Goal: Task Accomplishment & Management: Complete application form

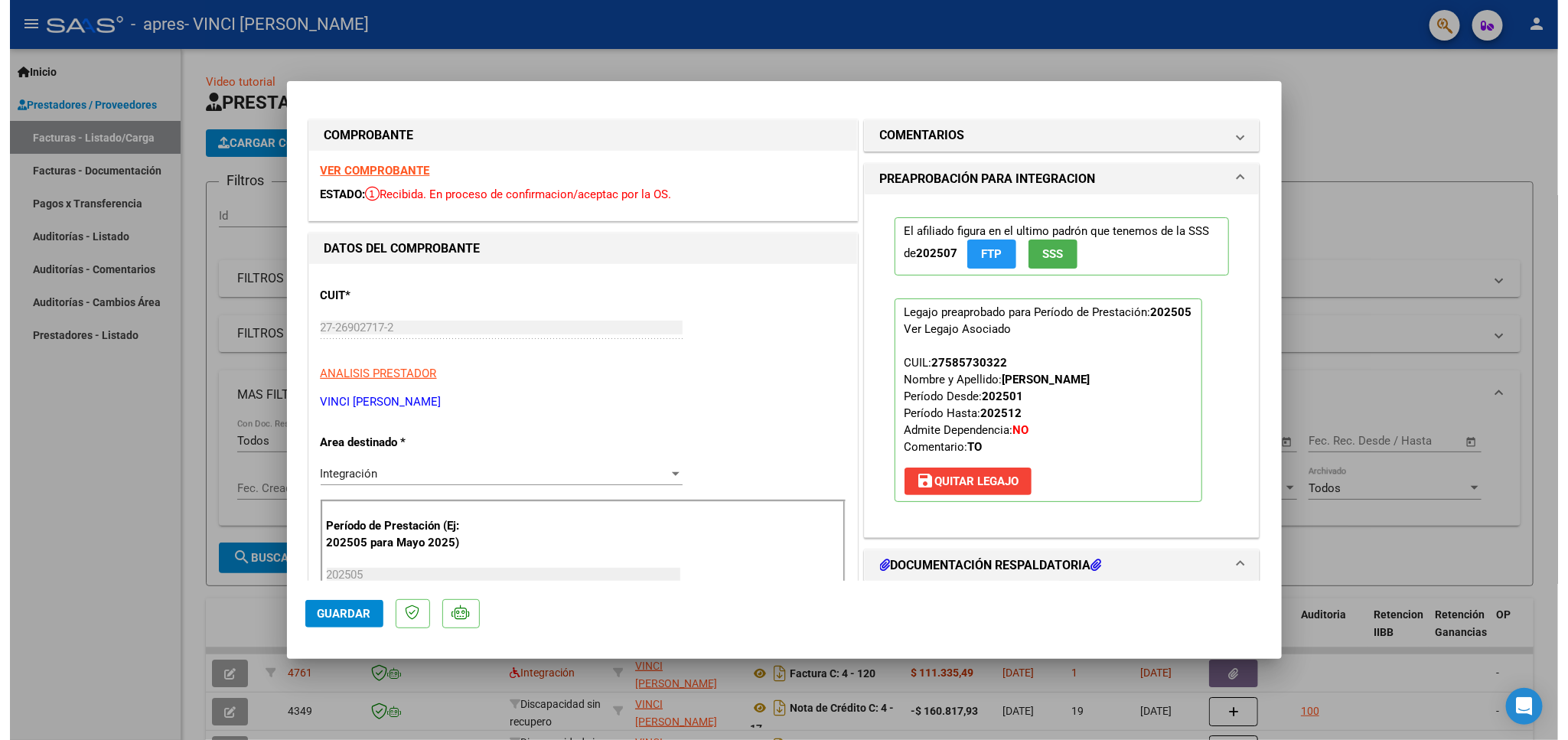
scroll to position [179, 0]
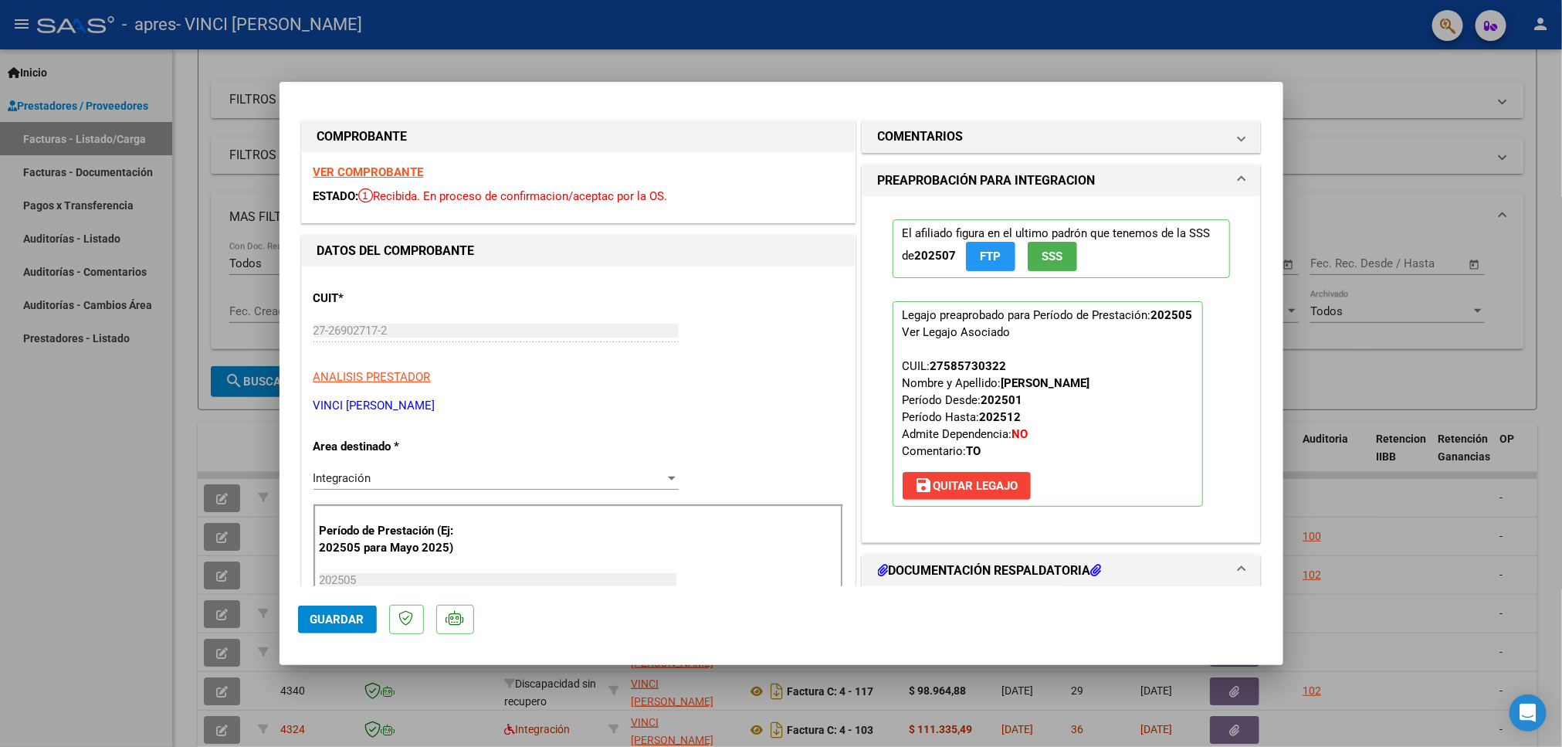
click at [398, 178] on strong "VER COMPROBANTE" at bounding box center [369, 172] width 110 height 14
click at [408, 170] on strong "VER COMPROBANTE" at bounding box center [369, 172] width 110 height 14
click at [1337, 63] on div at bounding box center [781, 373] width 1562 height 747
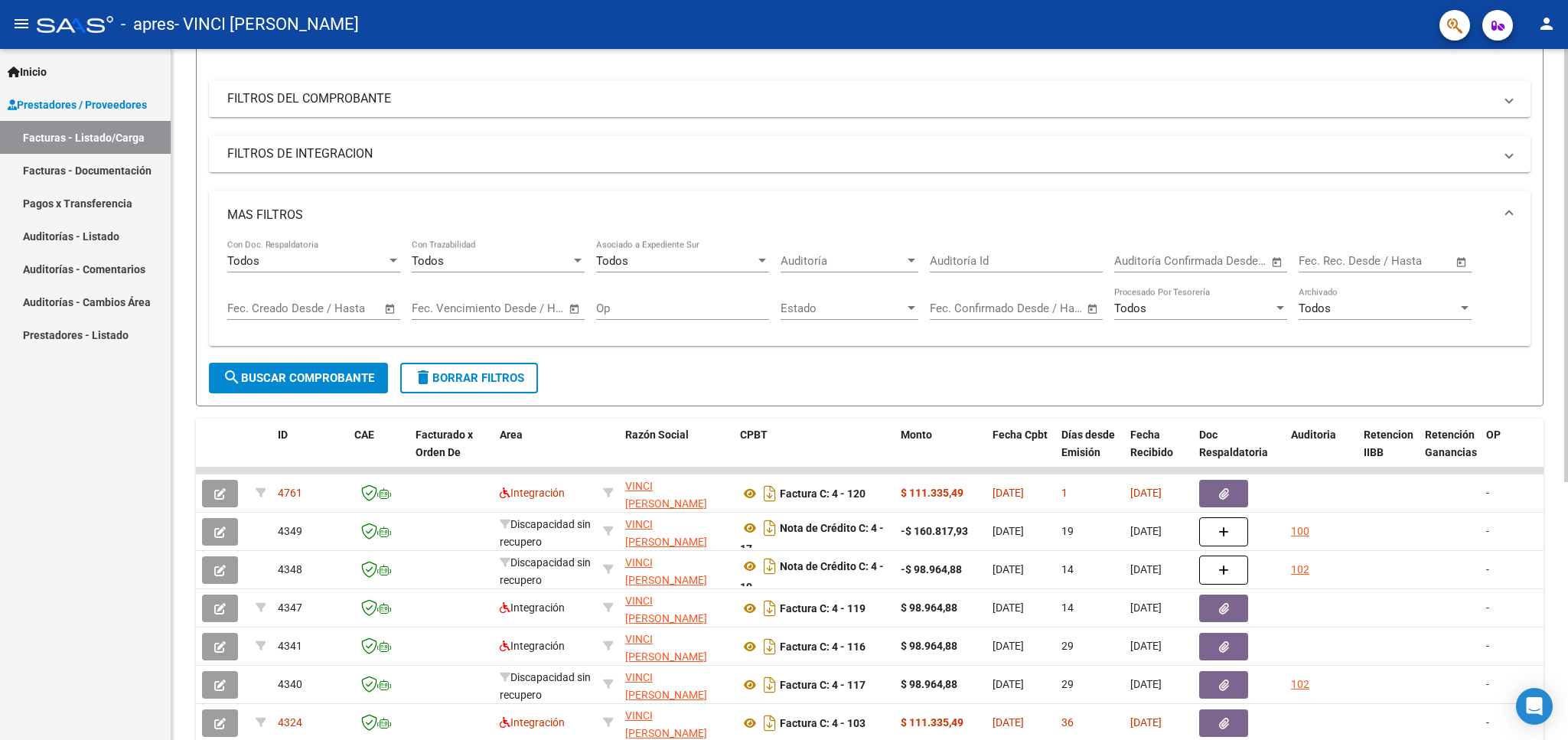
drag, startPoint x: 1562, startPoint y: 226, endPoint x: 1567, endPoint y: 140, distance: 86.1
click at [1547, 140] on div "Video tutorial PRESTADORES -> Listado de CPBTs Emitidos por Prestadores / Prove…" at bounding box center [871, 409] width 1400 height 1080
click at [1547, 168] on div at bounding box center [1566, 384] width 4 height 433
click at [1392, 211] on mat-panel-title "MAS FILTROS" at bounding box center [860, 214] width 1267 height 17
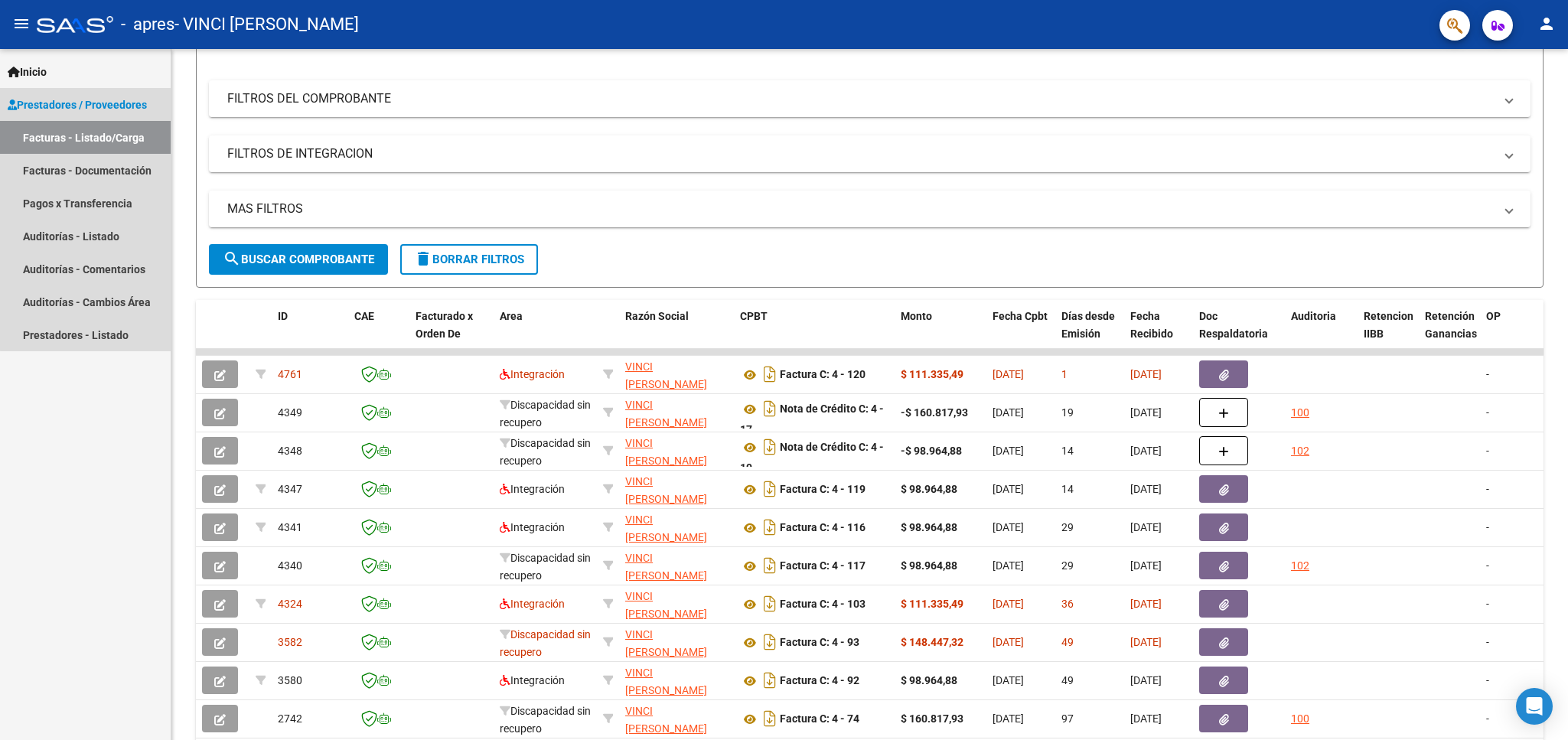
click at [104, 130] on link "Facturas - Listado/Carga" at bounding box center [85, 137] width 170 height 33
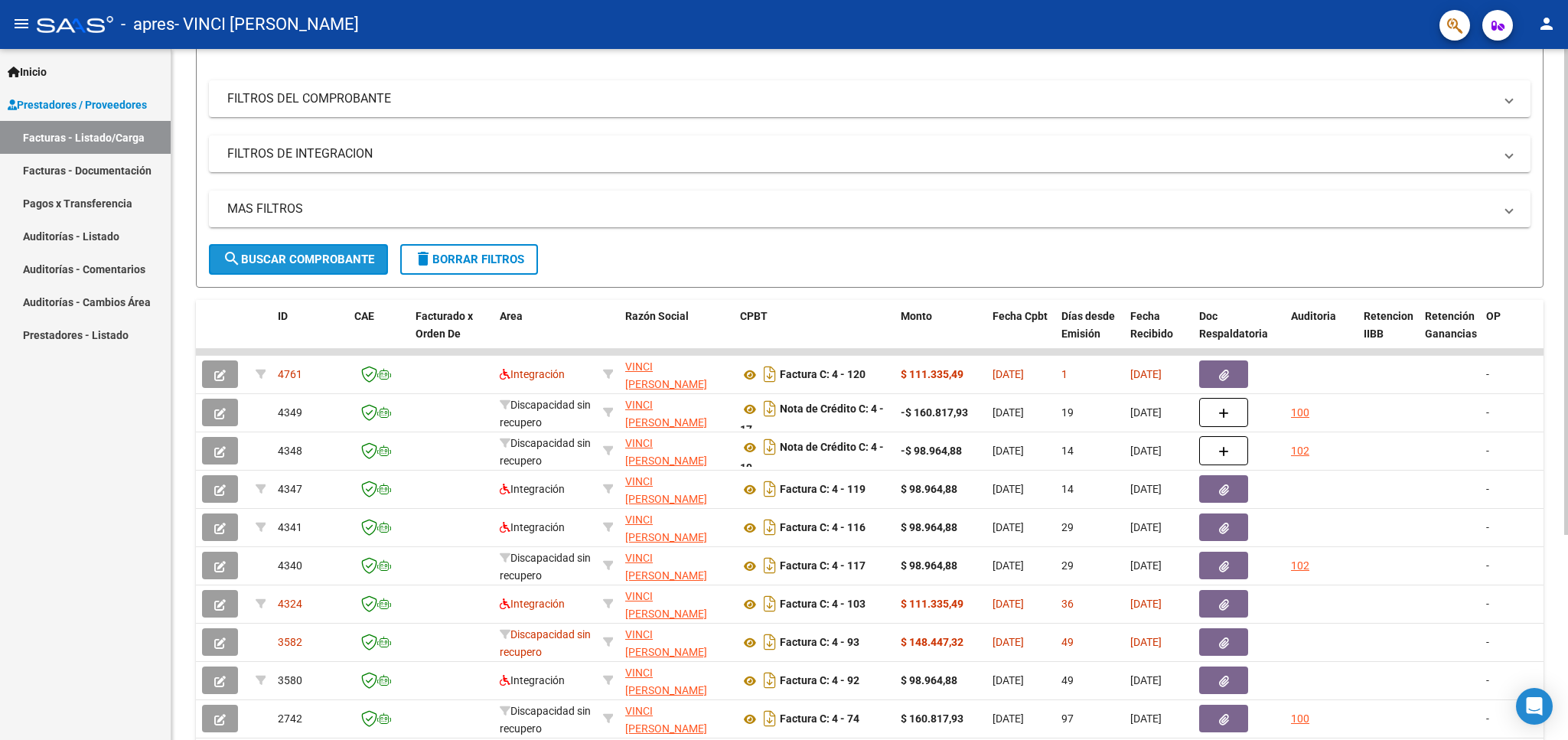
click at [308, 263] on span "search Buscar Comprobante" at bounding box center [298, 260] width 152 height 14
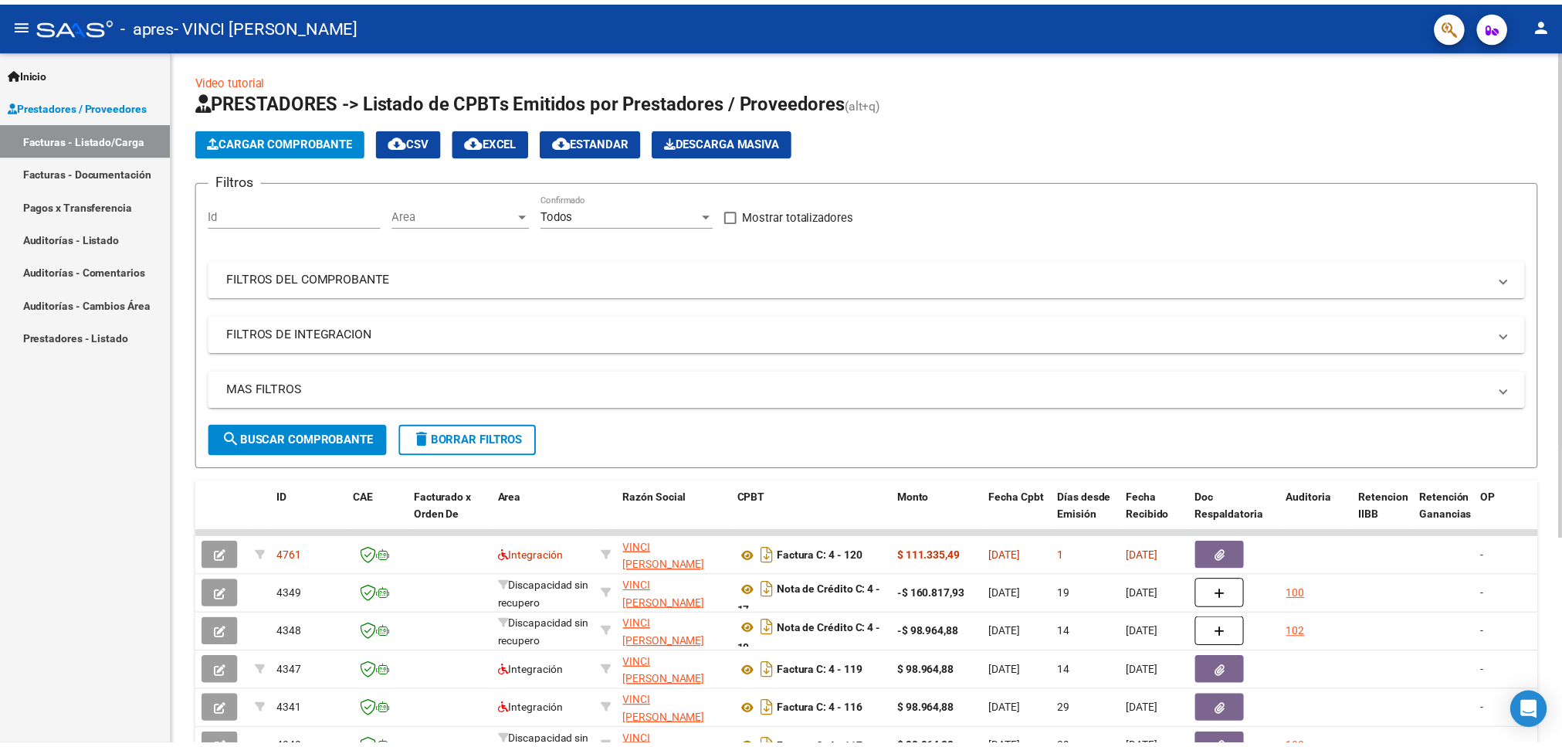
scroll to position [0, 0]
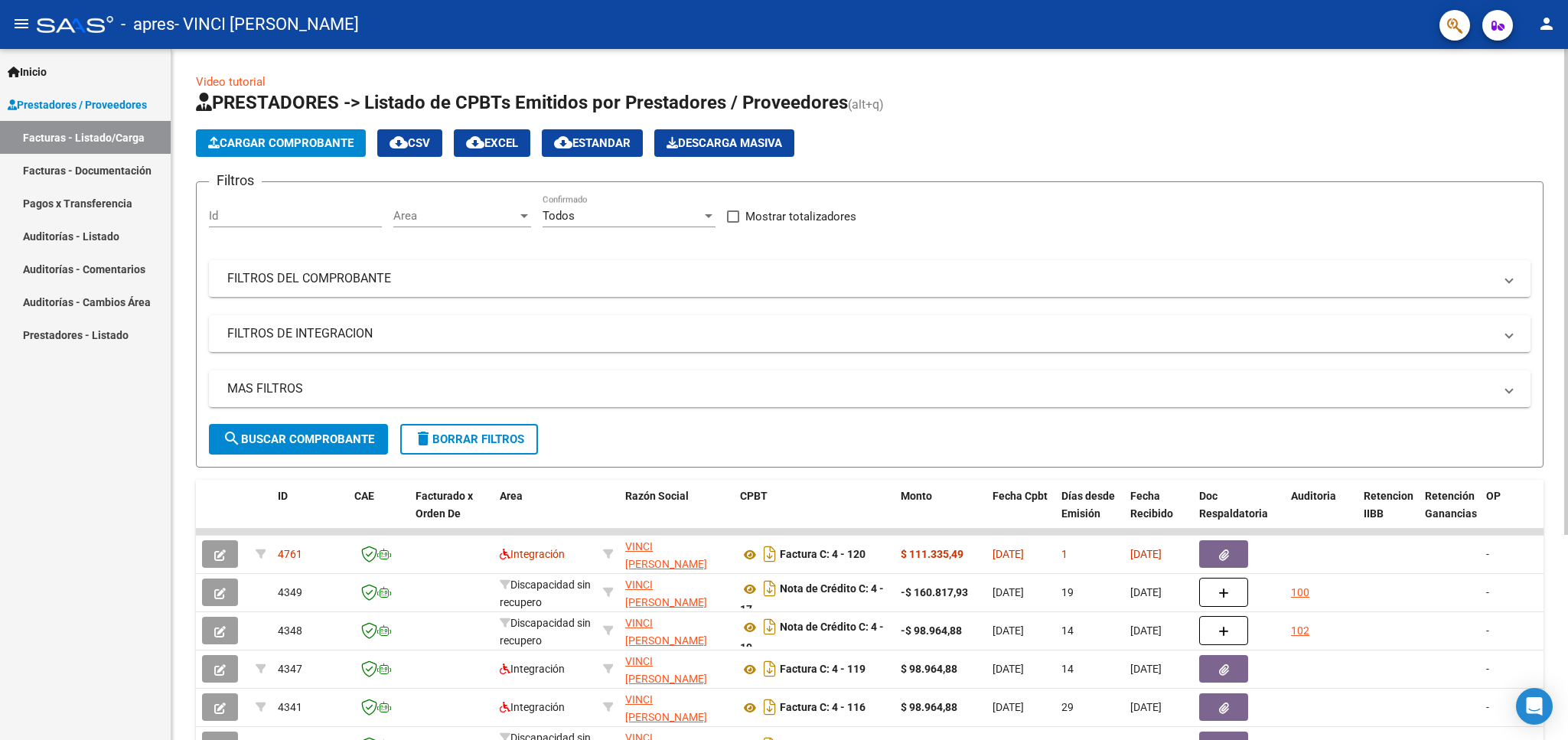
click at [1547, 106] on div "Video tutorial PRESTADORES -> Listado de CPBTs Emitidos por Prestadores / Prove…" at bounding box center [871, 529] width 1400 height 962
click at [312, 146] on span "Cargar Comprobante" at bounding box center [280, 143] width 146 height 14
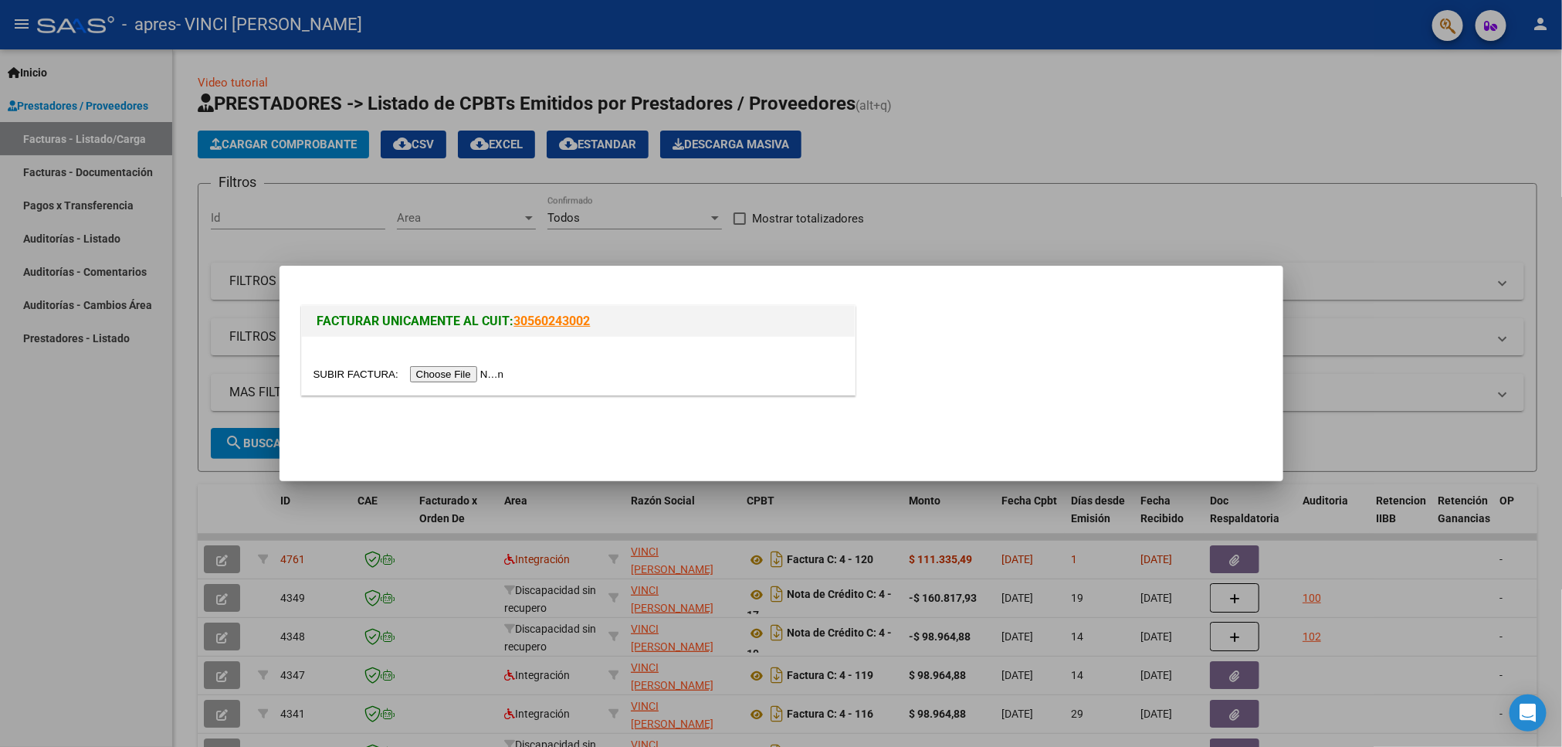
click at [471, 380] on input "file" at bounding box center [411, 374] width 195 height 16
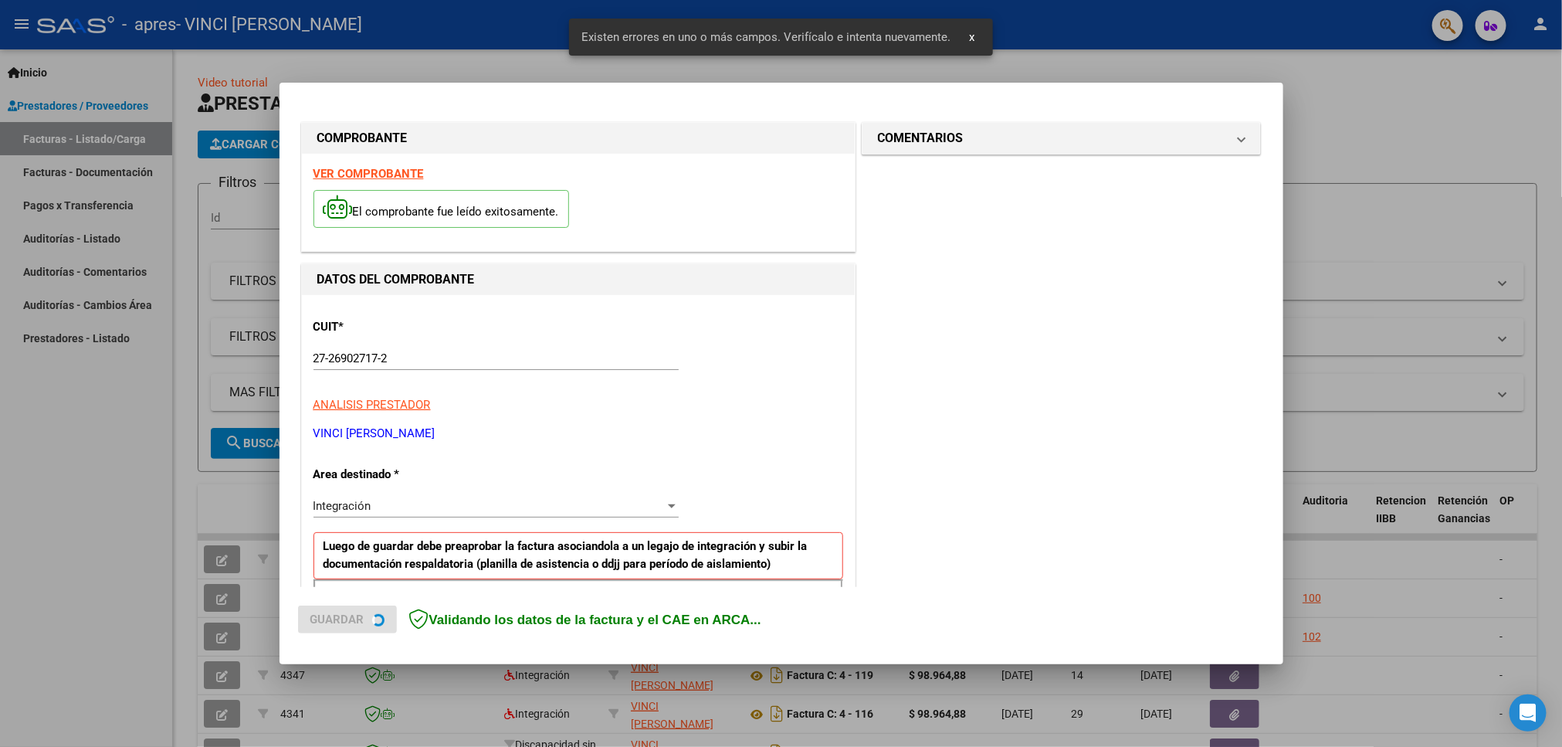
scroll to position [269, 0]
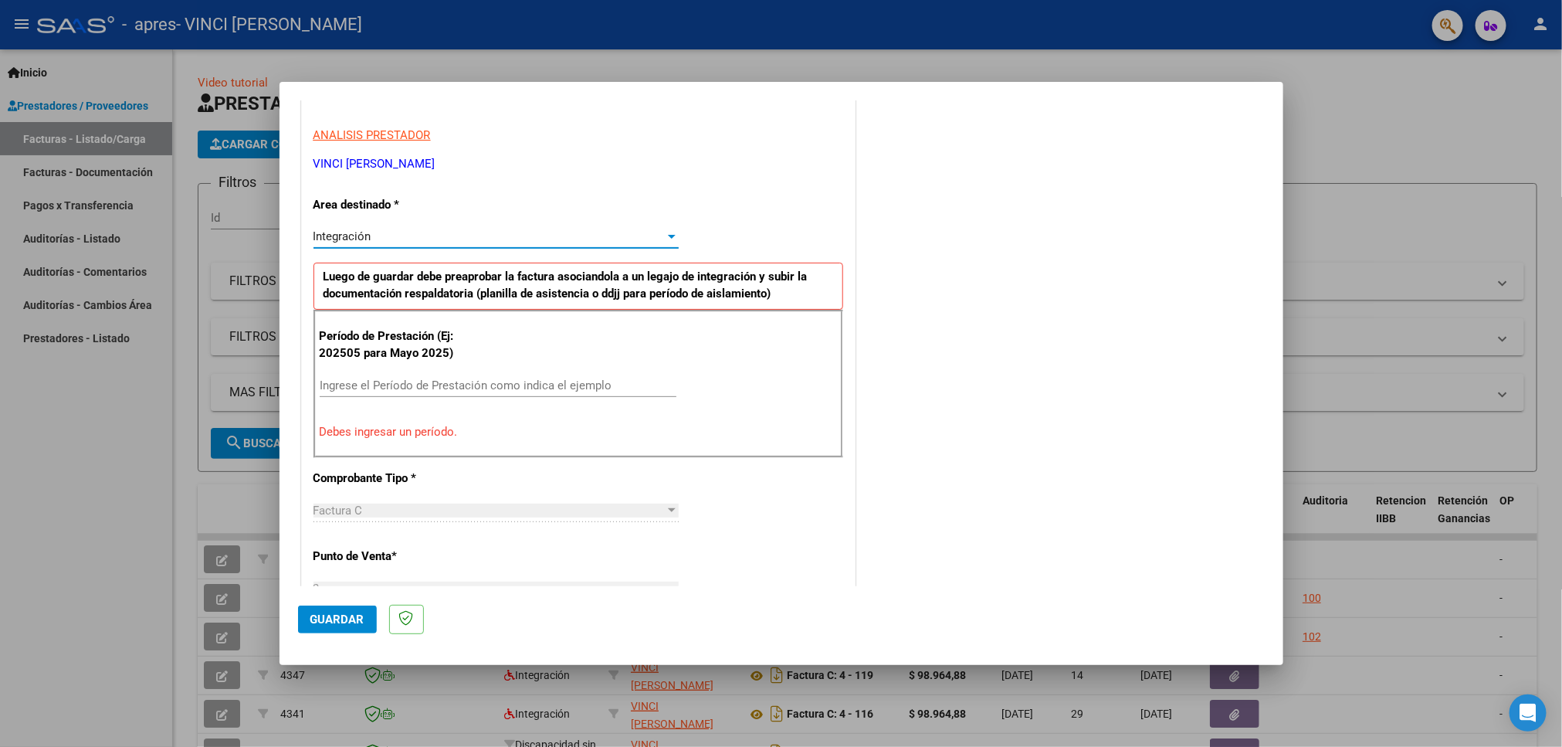
click at [666, 241] on div at bounding box center [672, 236] width 14 height 12
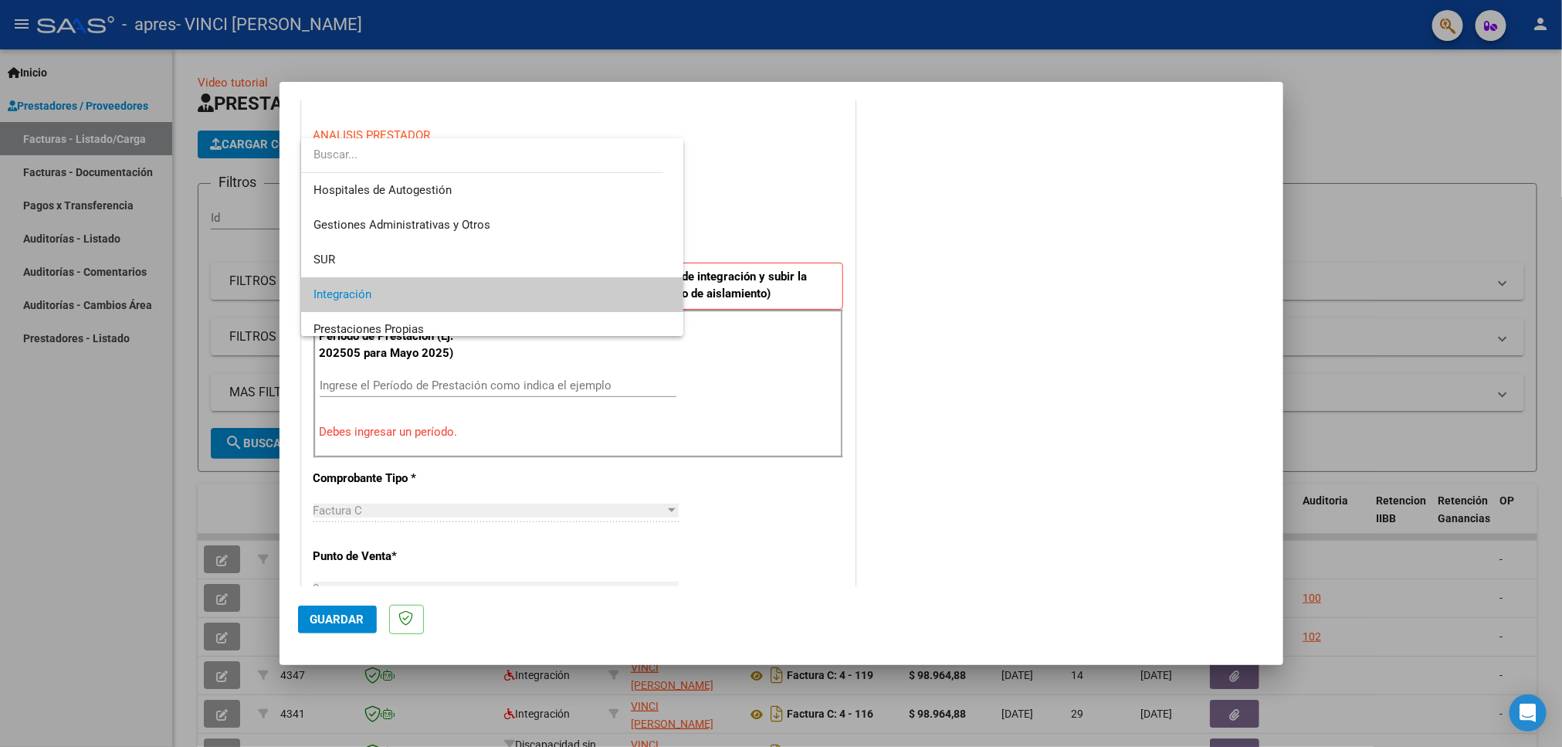
scroll to position [56, 0]
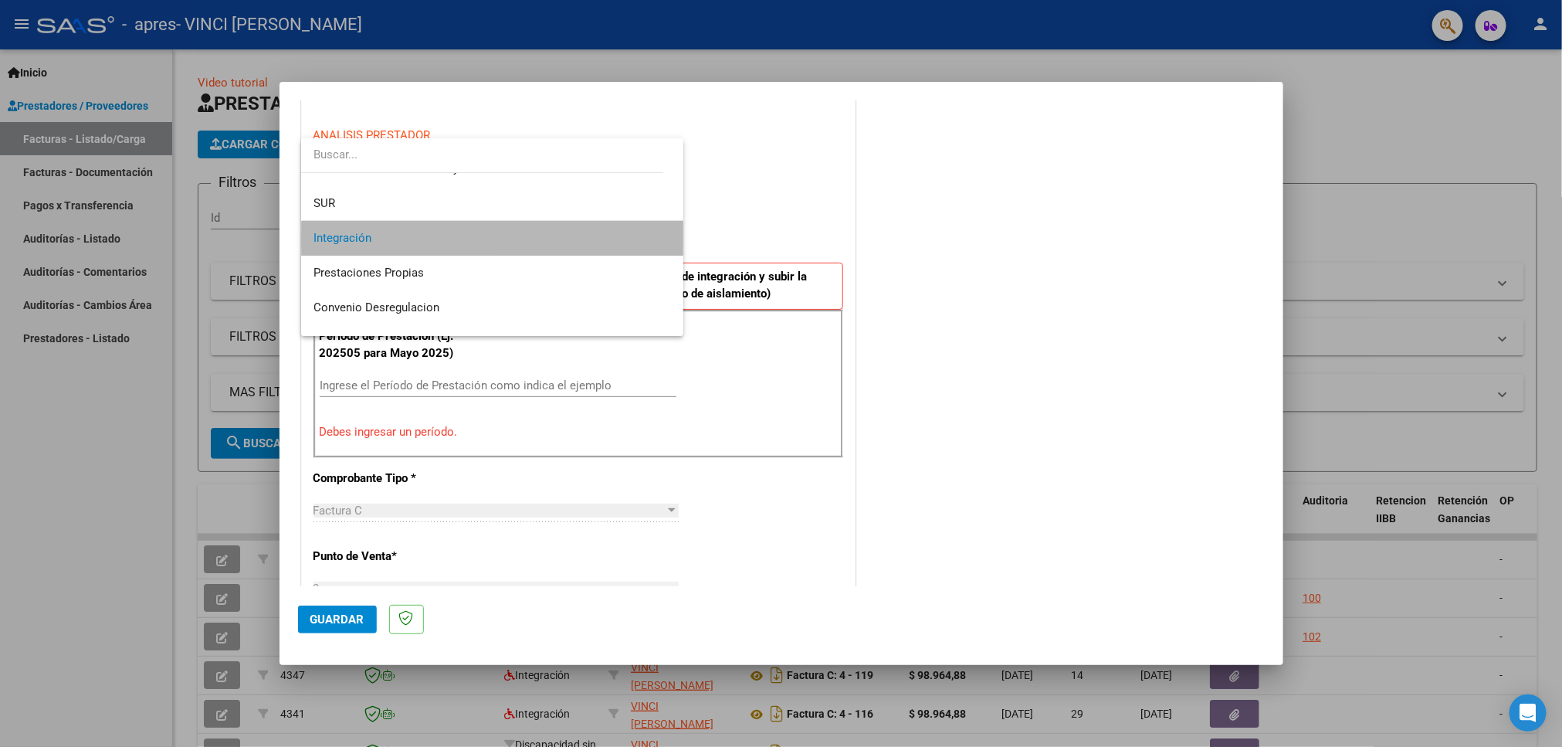
click at [636, 239] on span "Integración" at bounding box center [493, 238] width 358 height 35
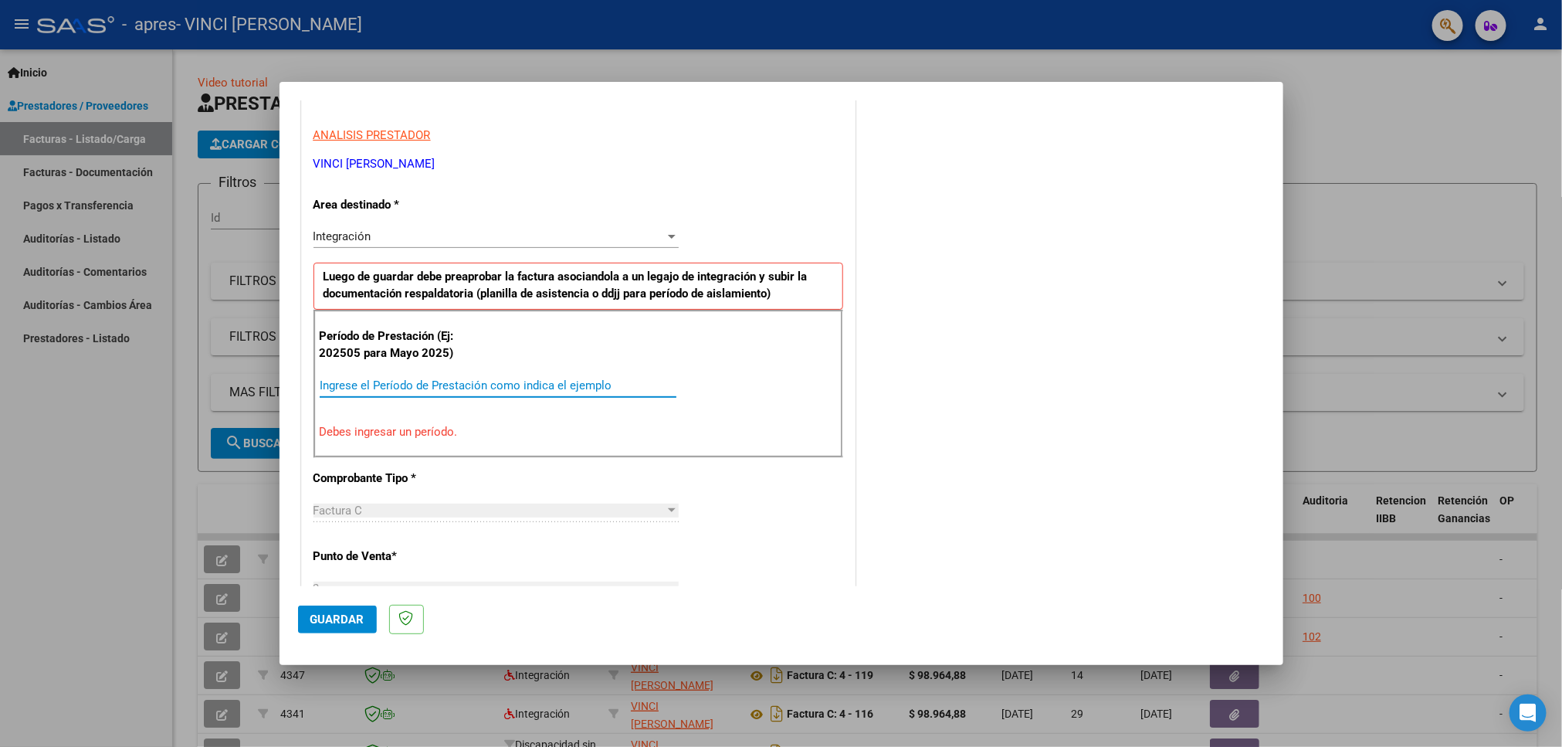
click at [551, 392] on input "Ingrese el Período de Prestación como indica el ejemplo" at bounding box center [498, 385] width 357 height 14
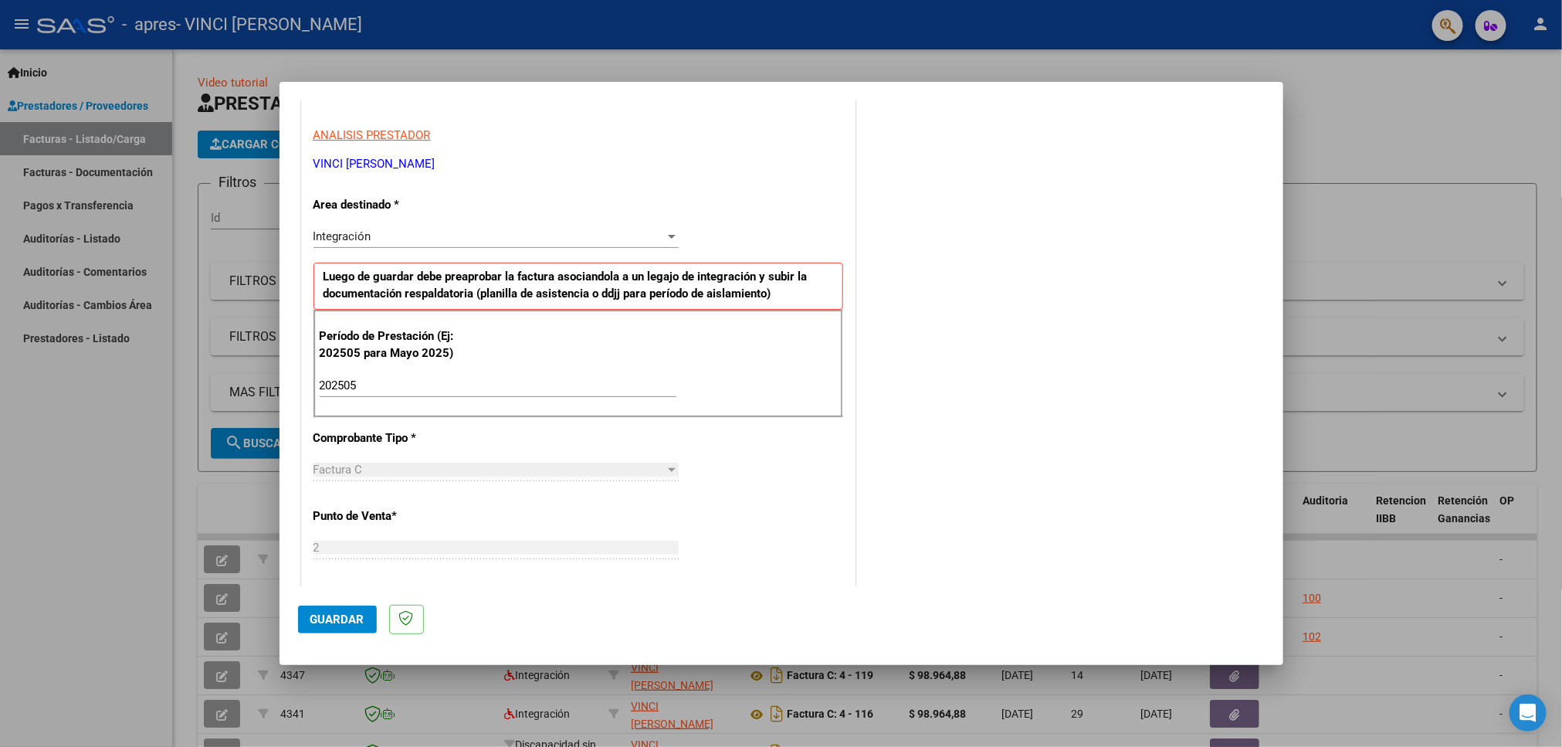
click at [486, 473] on div "Factura C" at bounding box center [489, 470] width 351 height 14
click at [668, 471] on div at bounding box center [672, 470] width 8 height 4
click at [528, 392] on input "202505" at bounding box center [498, 385] width 357 height 14
click at [668, 472] on div at bounding box center [672, 470] width 8 height 4
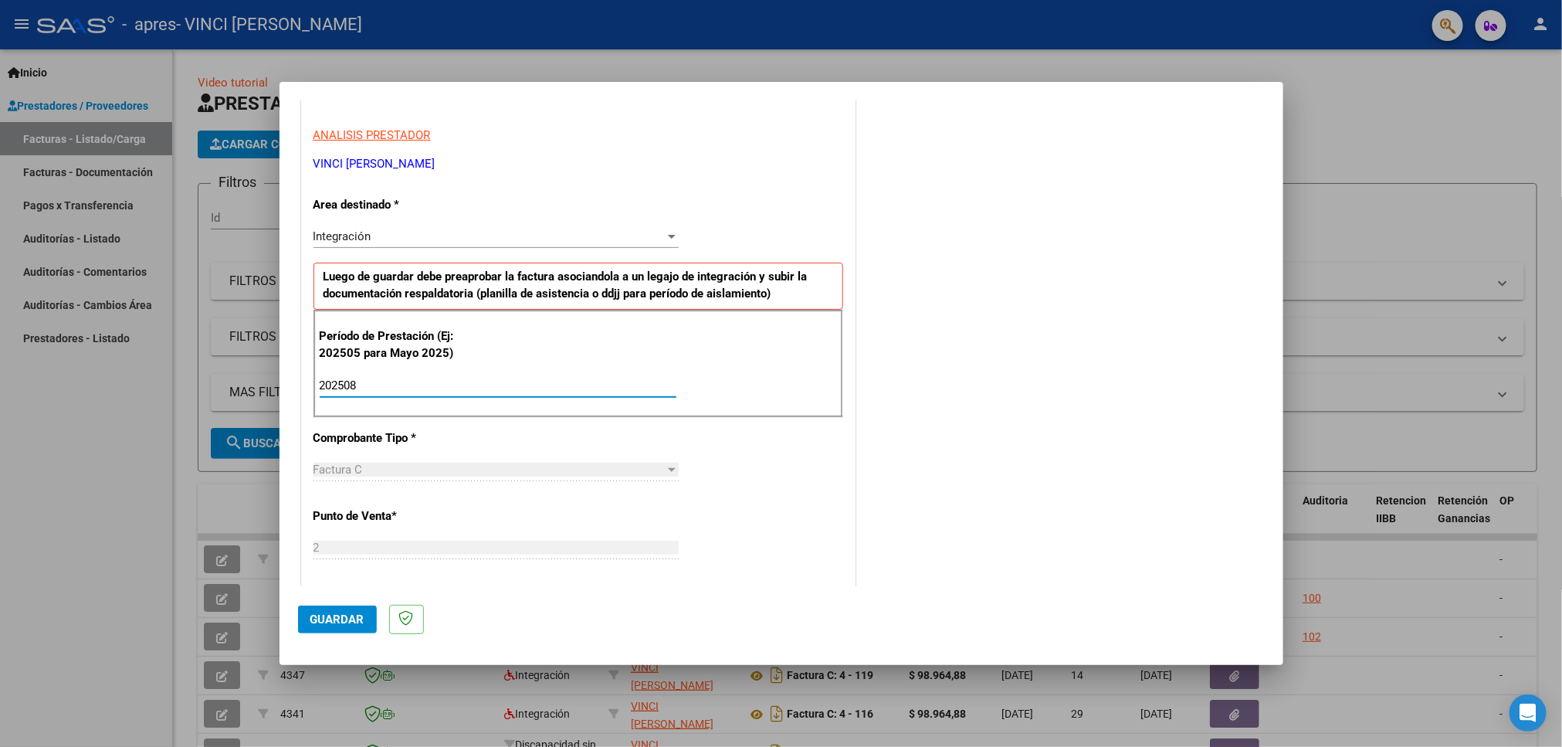
click at [515, 385] on input "202508" at bounding box center [498, 385] width 357 height 14
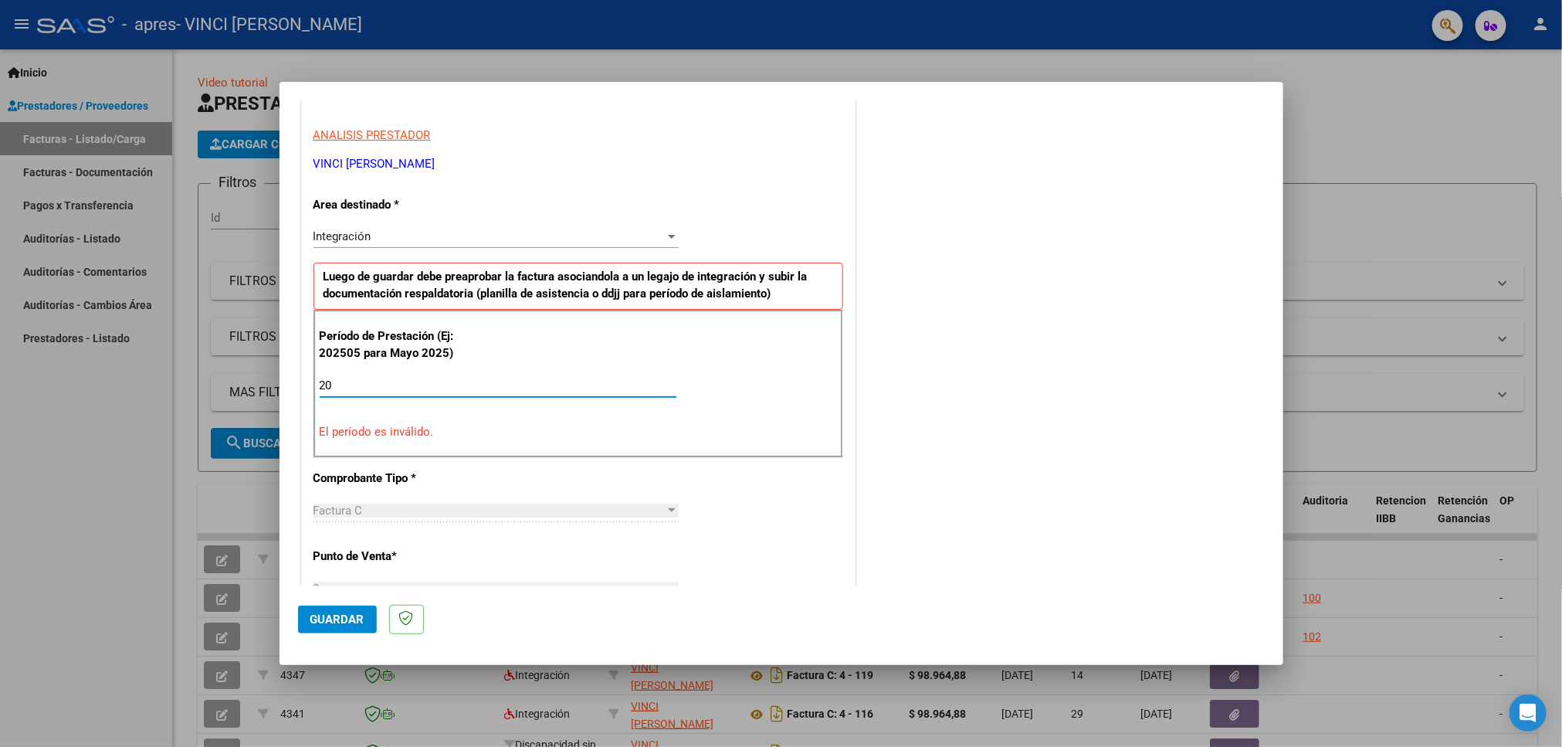
type input "2"
click at [515, 385] on input "Ingrese el Período de Prestación como indica el ejemplo" at bounding box center [498, 385] width 357 height 14
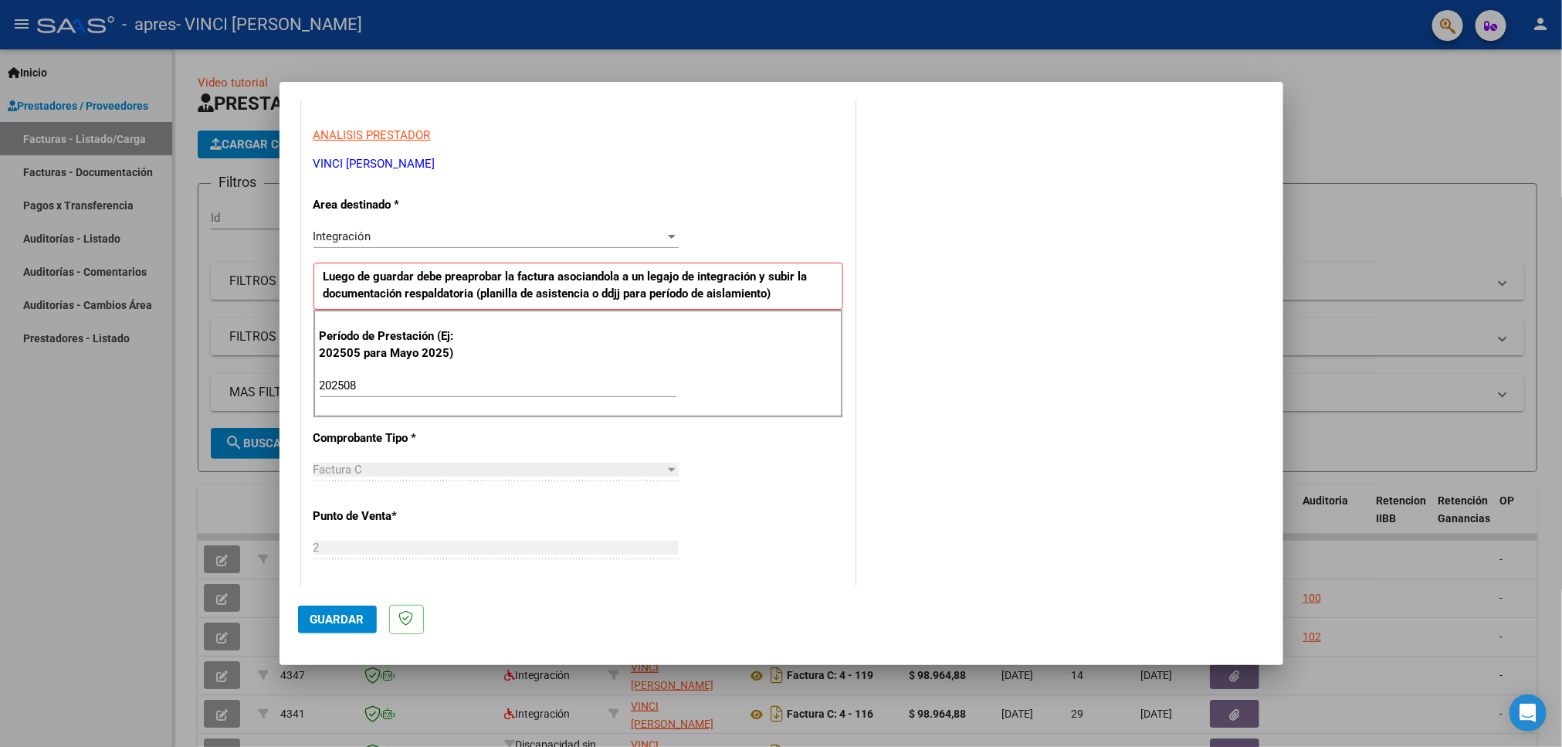
click at [534, 475] on div "Factura C" at bounding box center [489, 470] width 351 height 14
click at [673, 476] on app-drop-down-list "Comprobante Tipo * Factura C Seleccionar Tipo" at bounding box center [503, 454] width 378 height 46
click at [668, 472] on div at bounding box center [672, 470] width 8 height 4
click at [501, 385] on input "202508" at bounding box center [498, 385] width 357 height 14
click at [346, 385] on input "202508" at bounding box center [498, 385] width 357 height 14
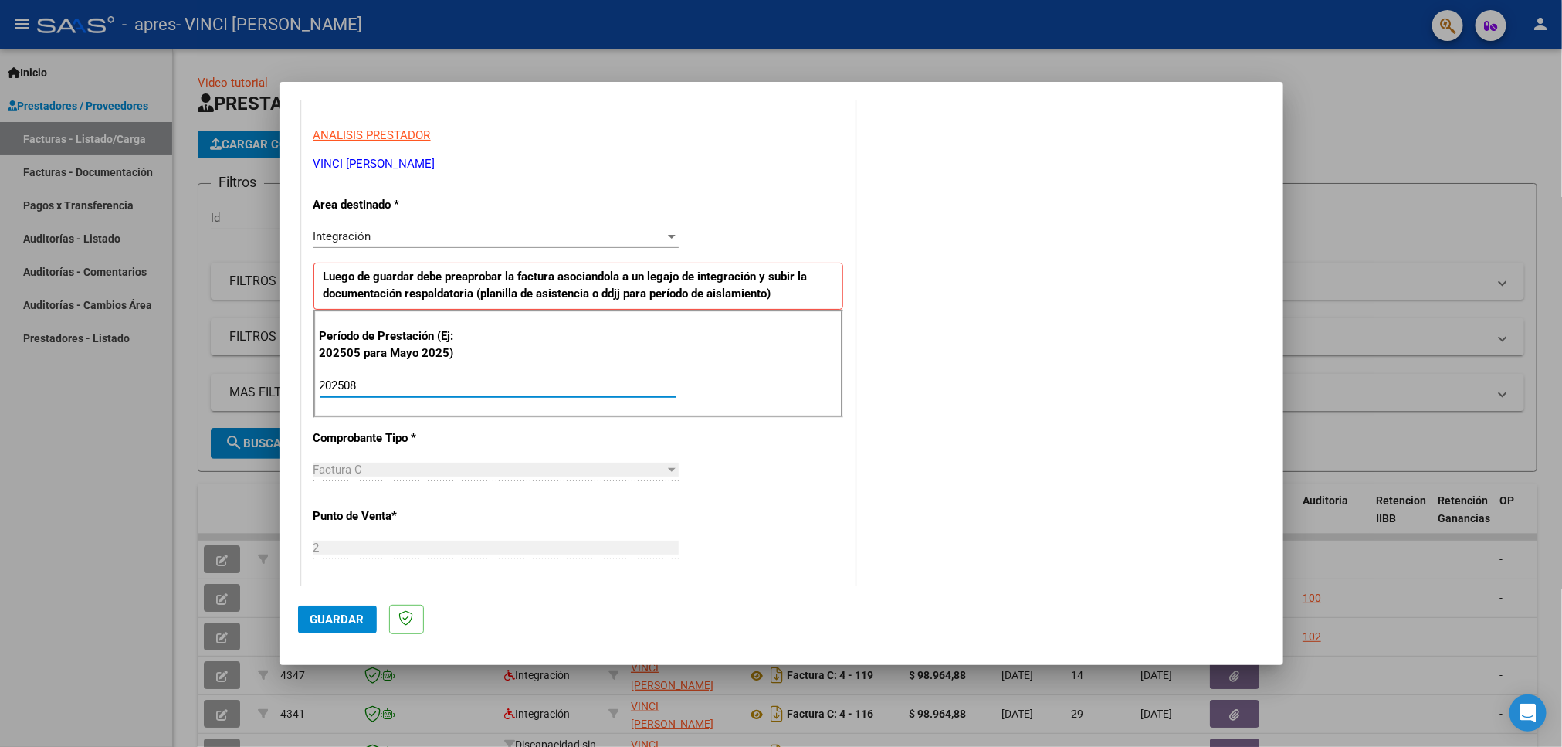
click at [367, 389] on input "202508" at bounding box center [498, 385] width 357 height 14
click at [521, 396] on div "202508 Ingrese el Período de Prestación como indica el ejemplo" at bounding box center [498, 385] width 357 height 23
click at [510, 390] on input "202508" at bounding box center [498, 385] width 357 height 14
click at [642, 387] on input "202508" at bounding box center [498, 385] width 357 height 14
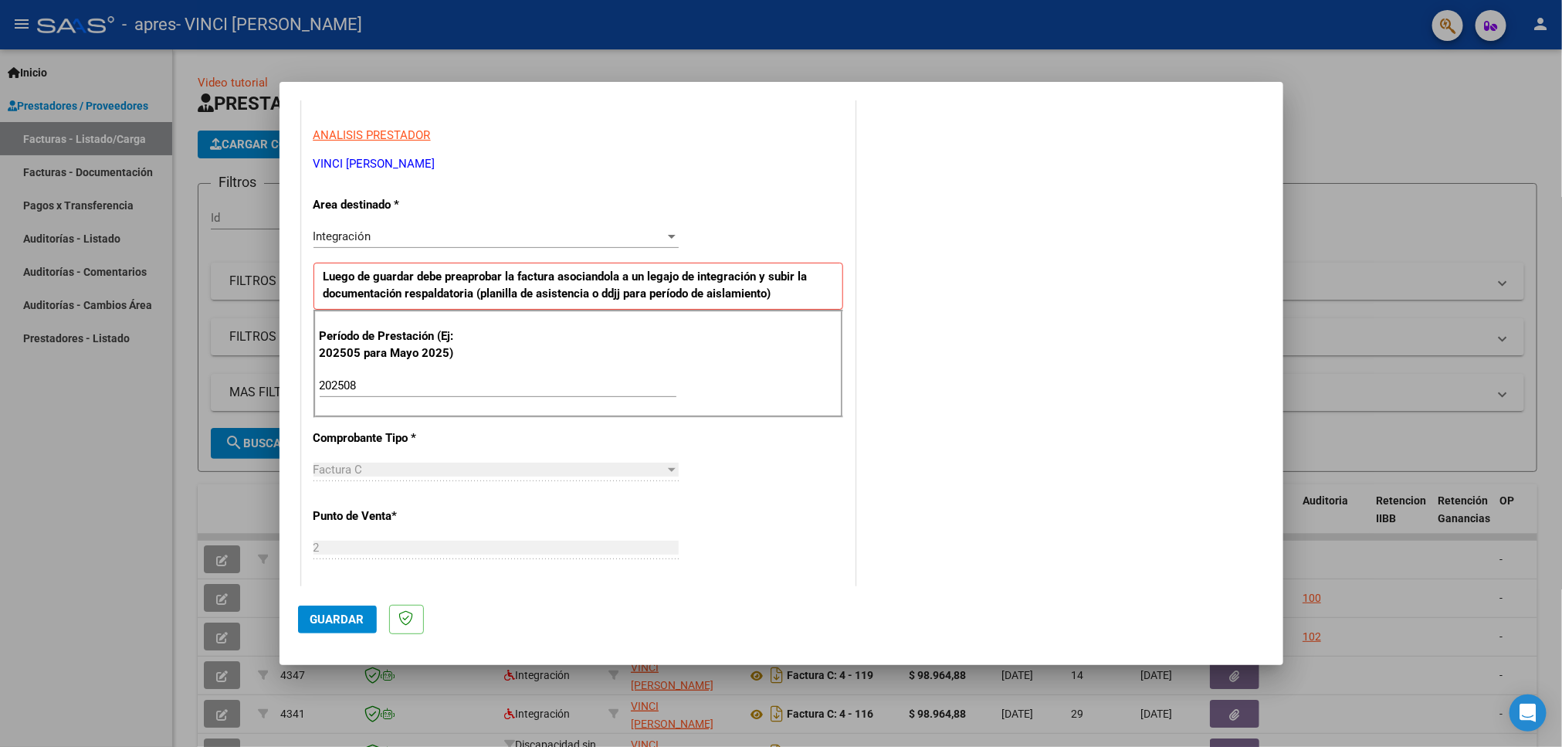
drag, startPoint x: 637, startPoint y: 395, endPoint x: 573, endPoint y: 371, distance: 68.4
click at [573, 371] on div "Período de Prestación (Ej: 202505 para Mayo 2025) 202508 Ingrese el Período de …" at bounding box center [579, 364] width 530 height 108
click at [422, 357] on p "Período de Prestación (Ej: 202505 para Mayo 2025)" at bounding box center [397, 344] width 155 height 35
click at [402, 336] on p "Período de Prestación (Ej: 202505 para Mayo 2025)" at bounding box center [397, 344] width 155 height 35
click at [462, 359] on p "Período de Prestación (Ej: 202505 para Mayo 2025)" at bounding box center [397, 344] width 155 height 35
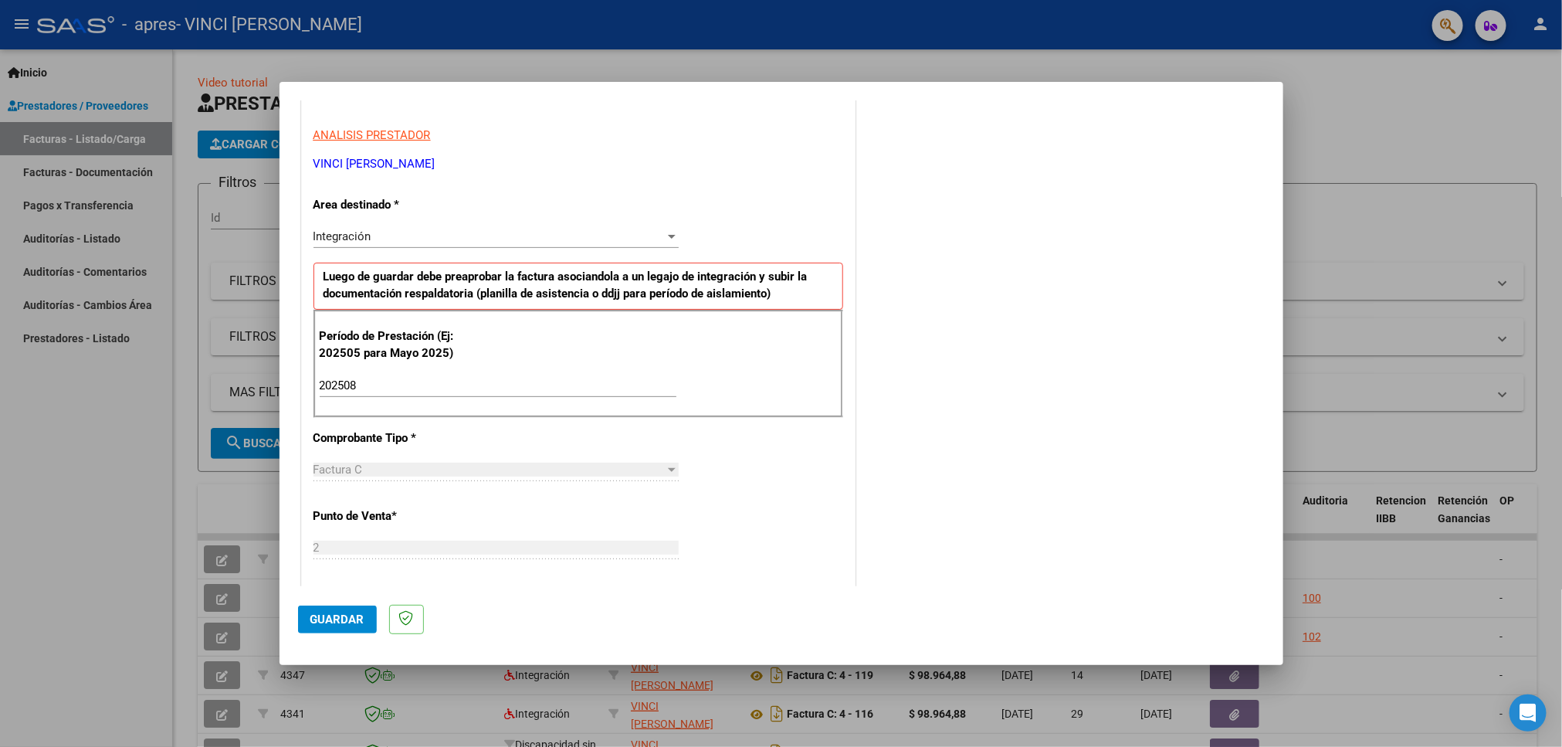
click at [480, 359] on div "Período de Prestación (Ej: 202505 para Mayo 2025) 202508 Ingrese el Período de …" at bounding box center [579, 364] width 530 height 108
click at [753, 353] on div "Período de Prestación (Ej: 202505 para Mayo 2025) 202508 Ingrese el Período de …" at bounding box center [579, 364] width 530 height 108
click at [445, 369] on div "Período de Prestación (Ej: 202505 para Mayo 2025) 202508 Ingrese el Período de …" at bounding box center [579, 364] width 530 height 108
click at [358, 396] on div "202508 Ingrese el Período de Prestación como indica el ejemplo" at bounding box center [498, 385] width 357 height 23
click at [331, 392] on input "202508" at bounding box center [498, 385] width 357 height 14
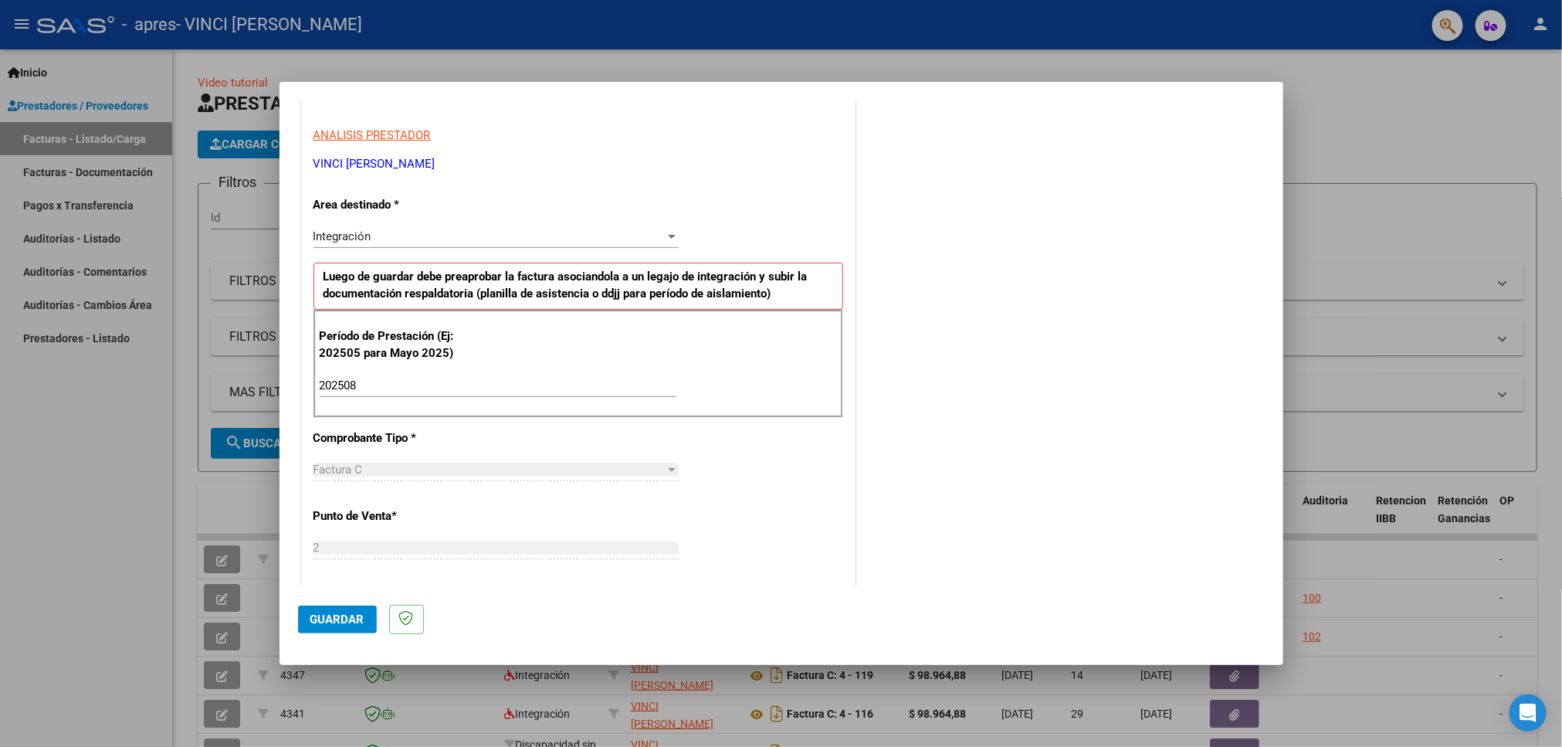
click at [401, 395] on div "202508 Ingrese el Período de Prestación como indica el ejemplo" at bounding box center [498, 385] width 357 height 23
click at [660, 397] on div "202508 Ingrese el Período de Prestación como indica el ejemplo" at bounding box center [498, 385] width 357 height 23
click at [631, 385] on input "202508" at bounding box center [498, 385] width 357 height 14
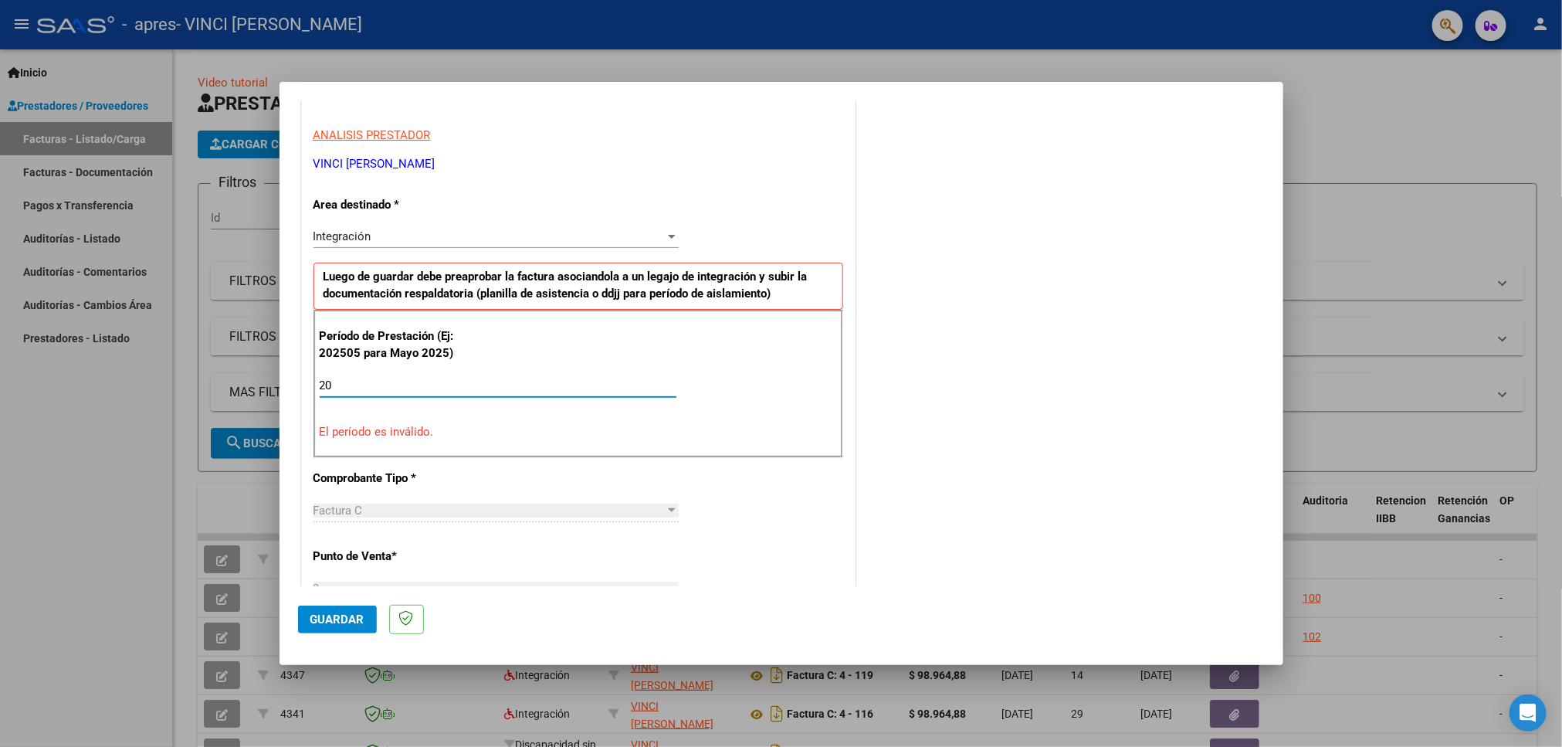
type input "2"
click at [703, 396] on div "Período de Prestación (Ej: 202505 para [DATE]) 08 Ingrese el Período de Prestac…" at bounding box center [579, 384] width 530 height 148
click at [623, 382] on input "08" at bounding box center [498, 385] width 357 height 14
click at [702, 422] on div "Período de Prestación (Ej: 202505 para [DATE]) 082025 Ingrese el Período de Pre…" at bounding box center [579, 384] width 530 height 148
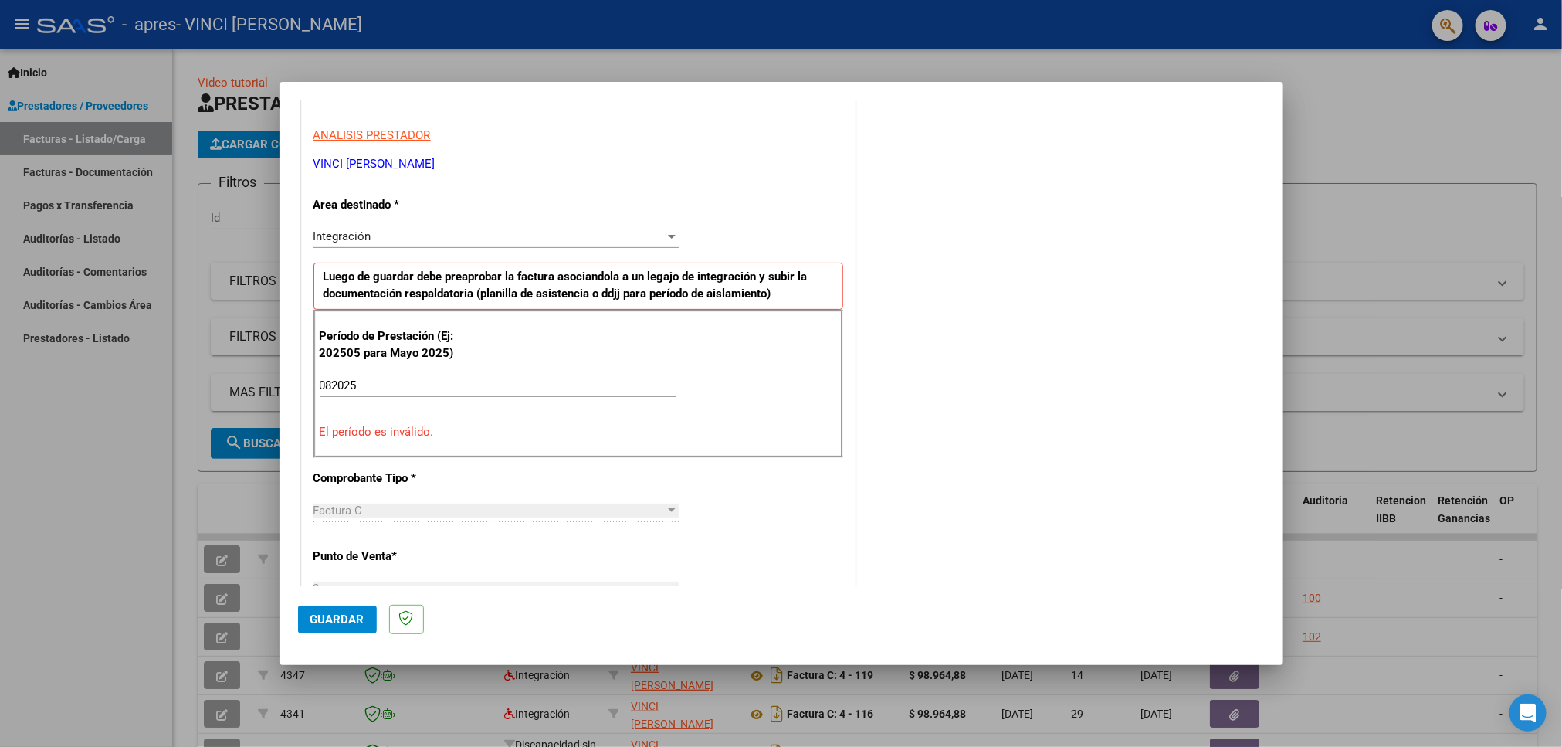
click at [702, 422] on div "Período de Prestación (Ej: 202505 para [DATE]) 082025 Ingrese el Período de Pre…" at bounding box center [579, 384] width 530 height 148
click at [411, 433] on p "El período es inválido." at bounding box center [578, 432] width 517 height 18
click at [337, 383] on input "082025" at bounding box center [498, 385] width 357 height 14
click at [364, 387] on input "2025" at bounding box center [498, 385] width 357 height 14
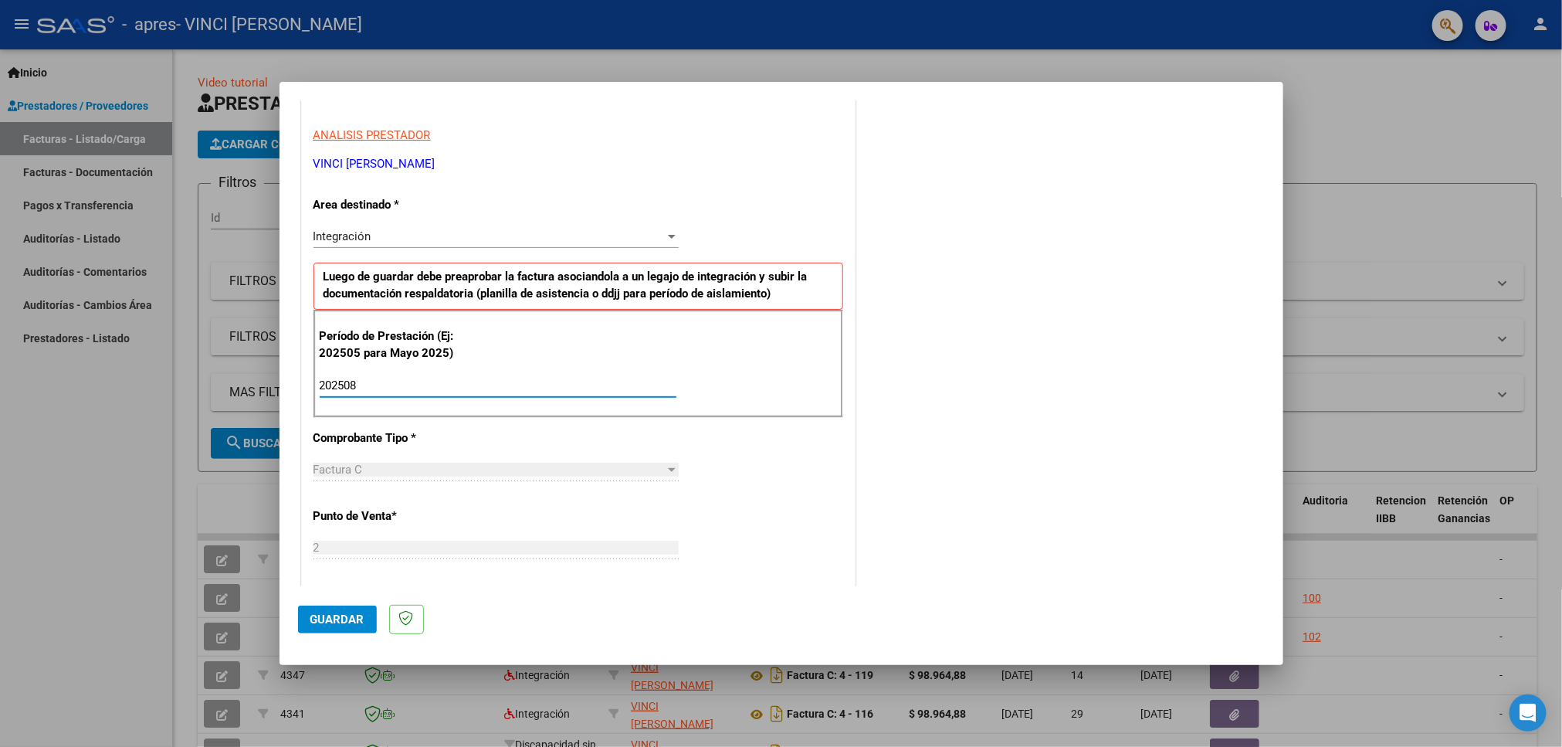
type input "202508"
click at [387, 445] on p "Comprobante Tipo *" at bounding box center [393, 438] width 159 height 18
click at [668, 472] on div at bounding box center [672, 470] width 8 height 4
click at [337, 622] on span "Guardar" at bounding box center [337, 619] width 54 height 14
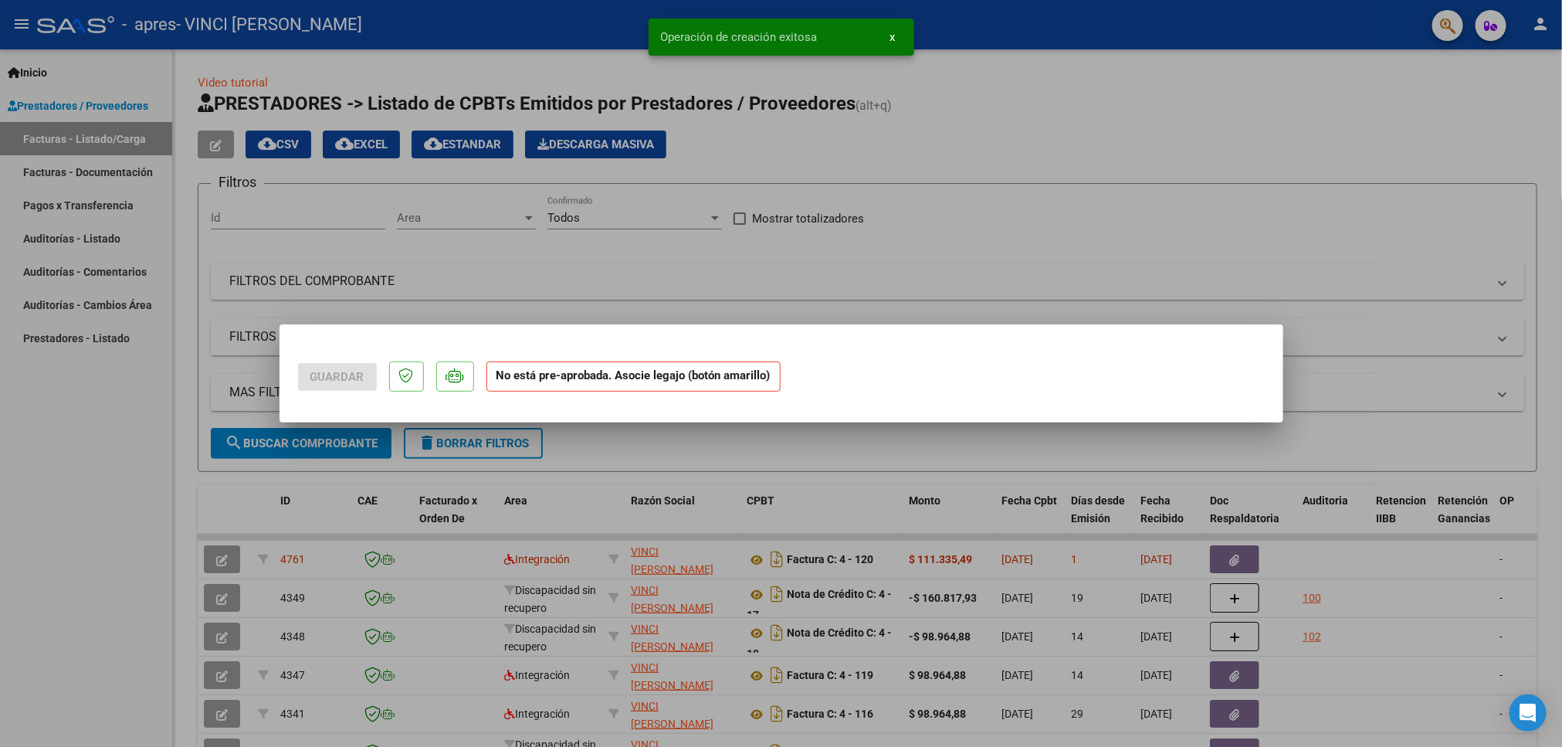
scroll to position [0, 0]
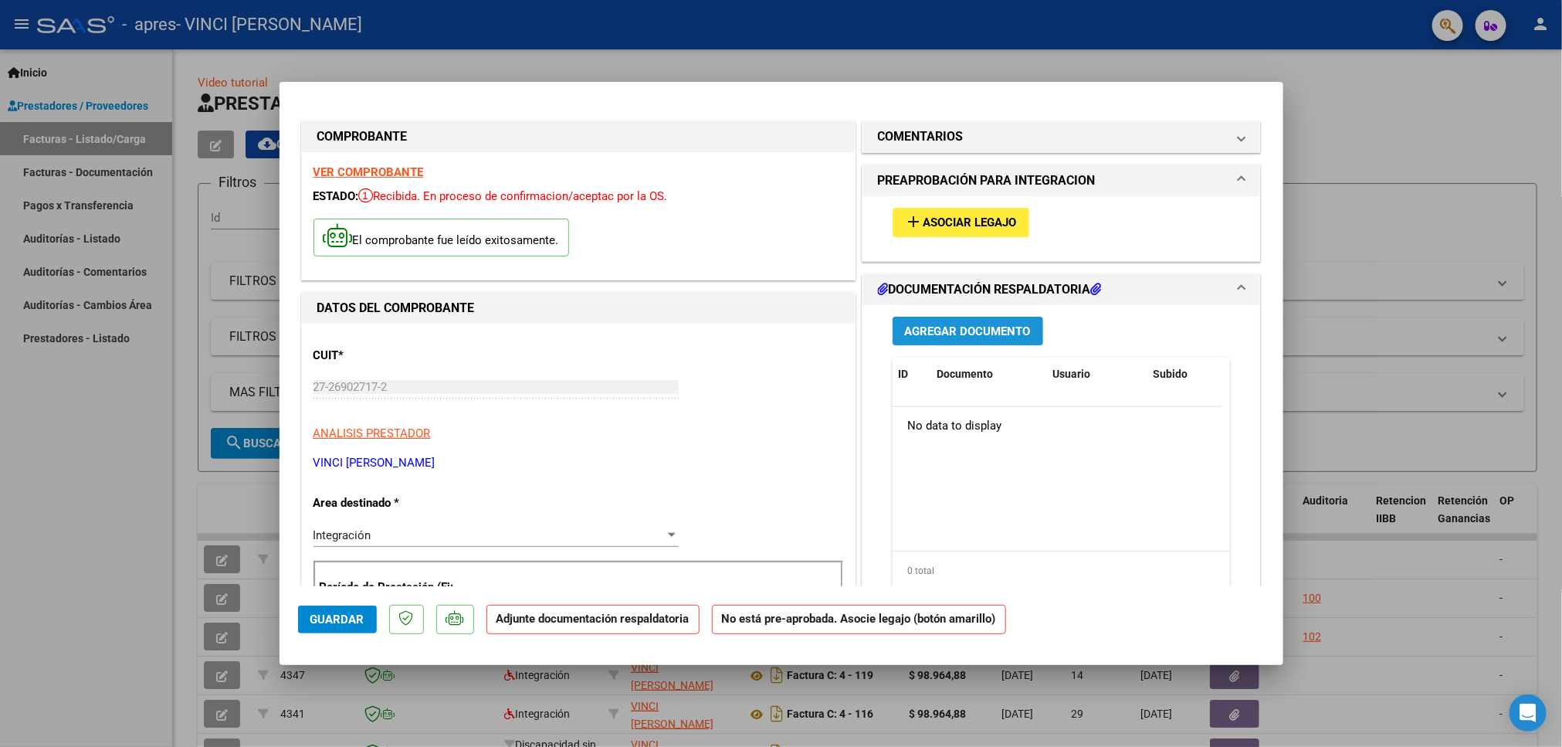
click at [934, 330] on span "Agregar Documento" at bounding box center [968, 331] width 126 height 14
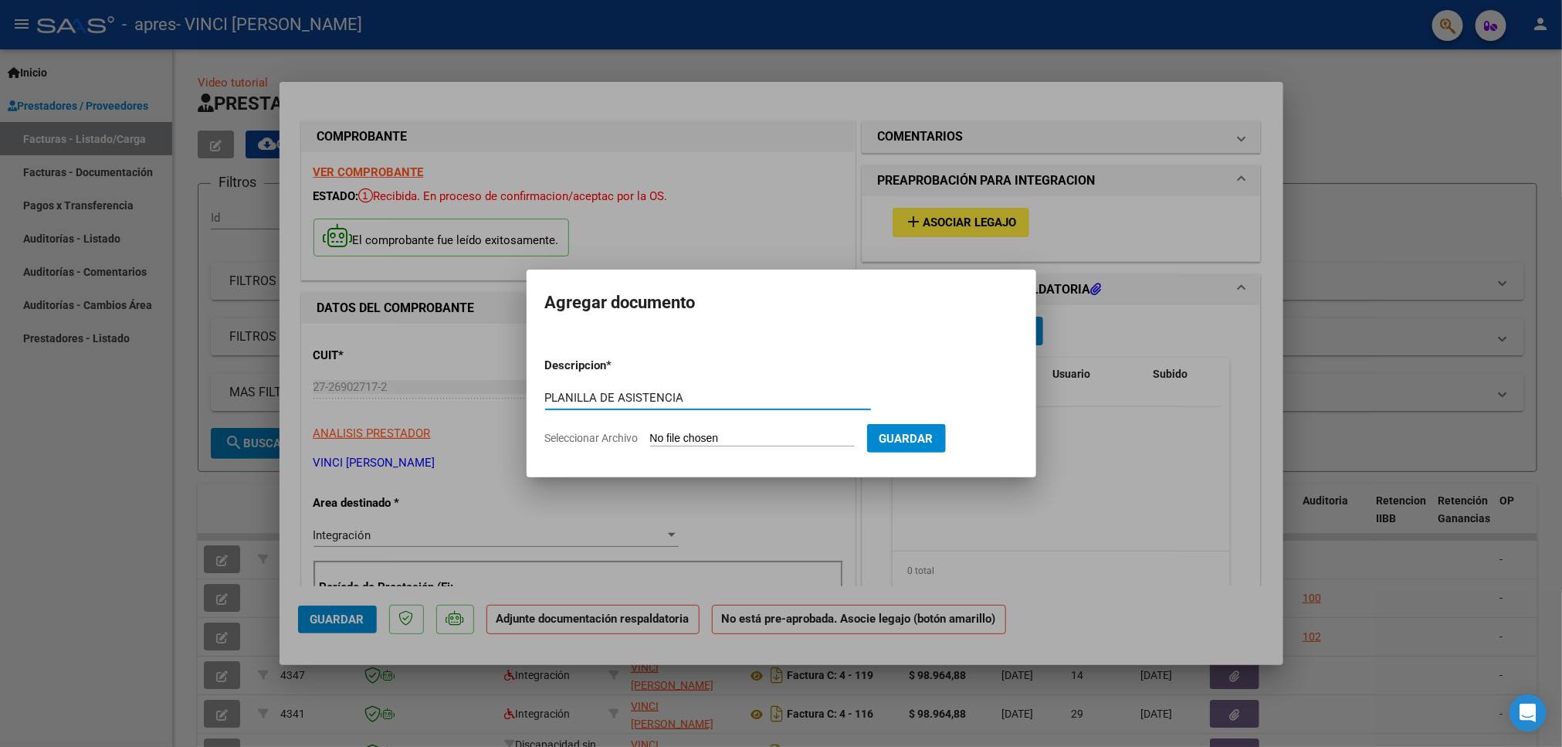
type input "PLANILLA DE ASISTENCIA"
click at [920, 438] on span "Guardar" at bounding box center [907, 439] width 54 height 14
click at [790, 439] on input "Seleccionar Archivo" at bounding box center [752, 439] width 205 height 15
type input "C:\fakepath\Maga pa.pdf"
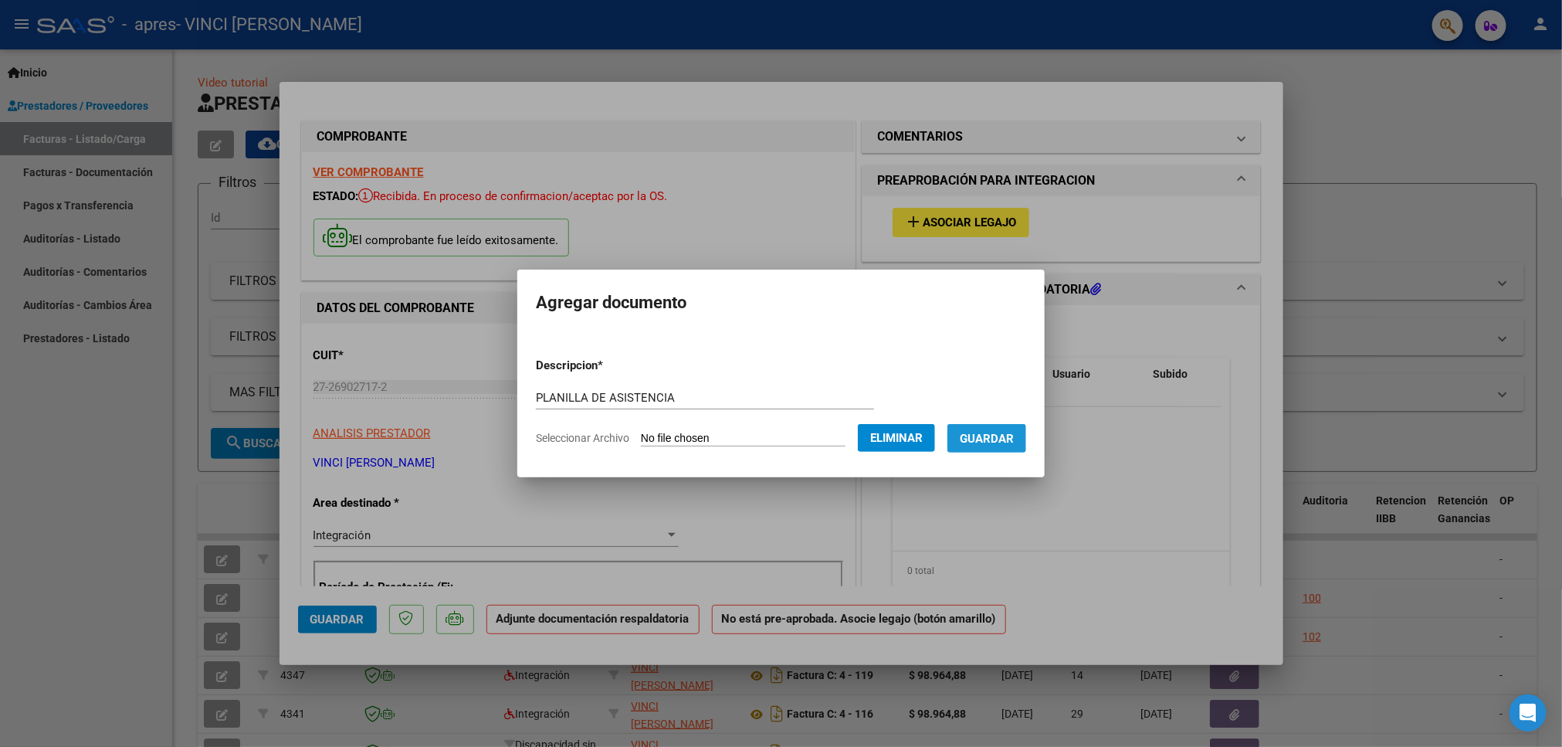
click at [1013, 436] on span "Guardar" at bounding box center [987, 439] width 54 height 14
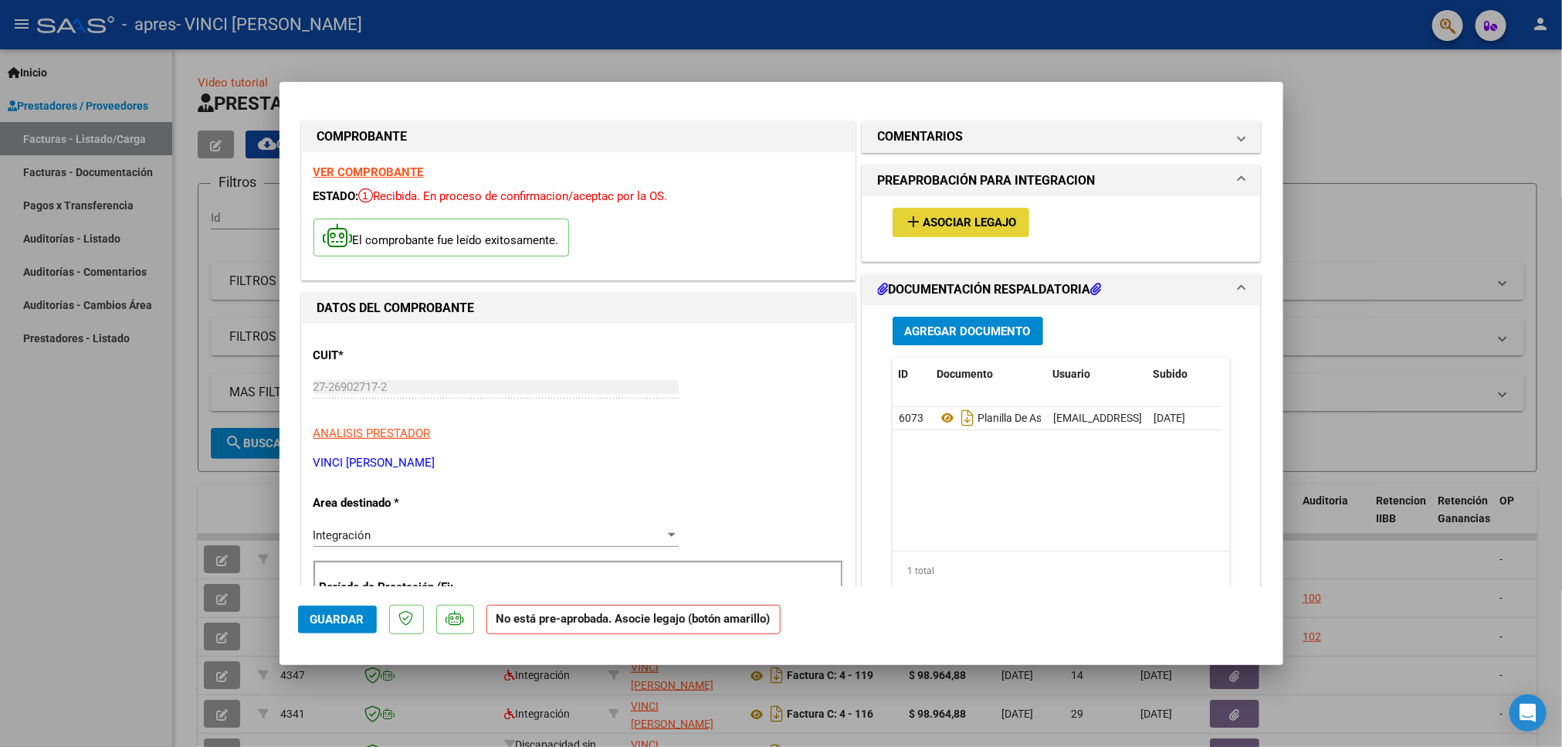
click at [934, 230] on button "add Asociar Legajo" at bounding box center [961, 222] width 137 height 29
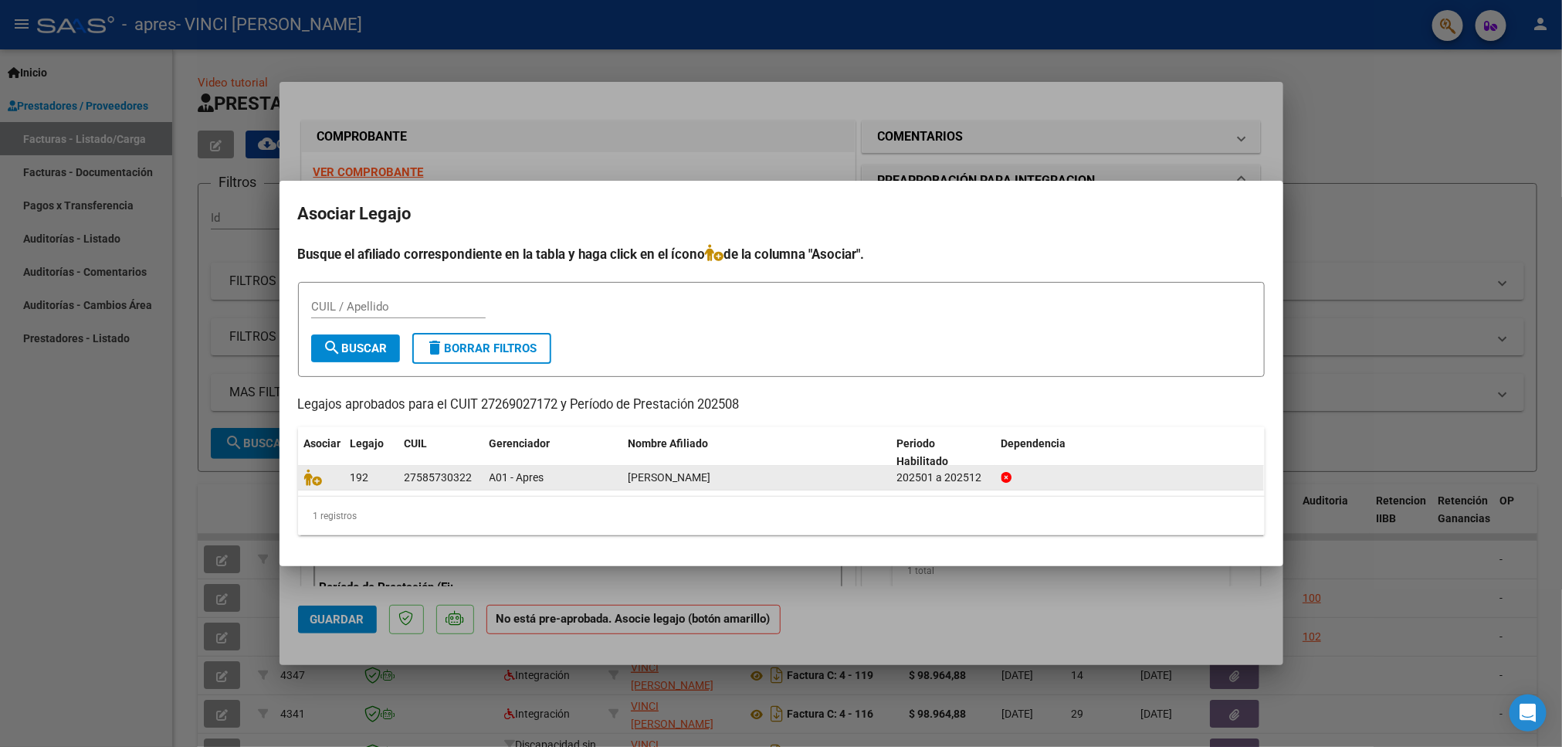
drag, startPoint x: 405, startPoint y: 483, endPoint x: 480, endPoint y: 484, distance: 74.1
click at [480, 484] on datatable-body-cell "27585730322" at bounding box center [440, 478] width 85 height 24
copy div "27585730322"
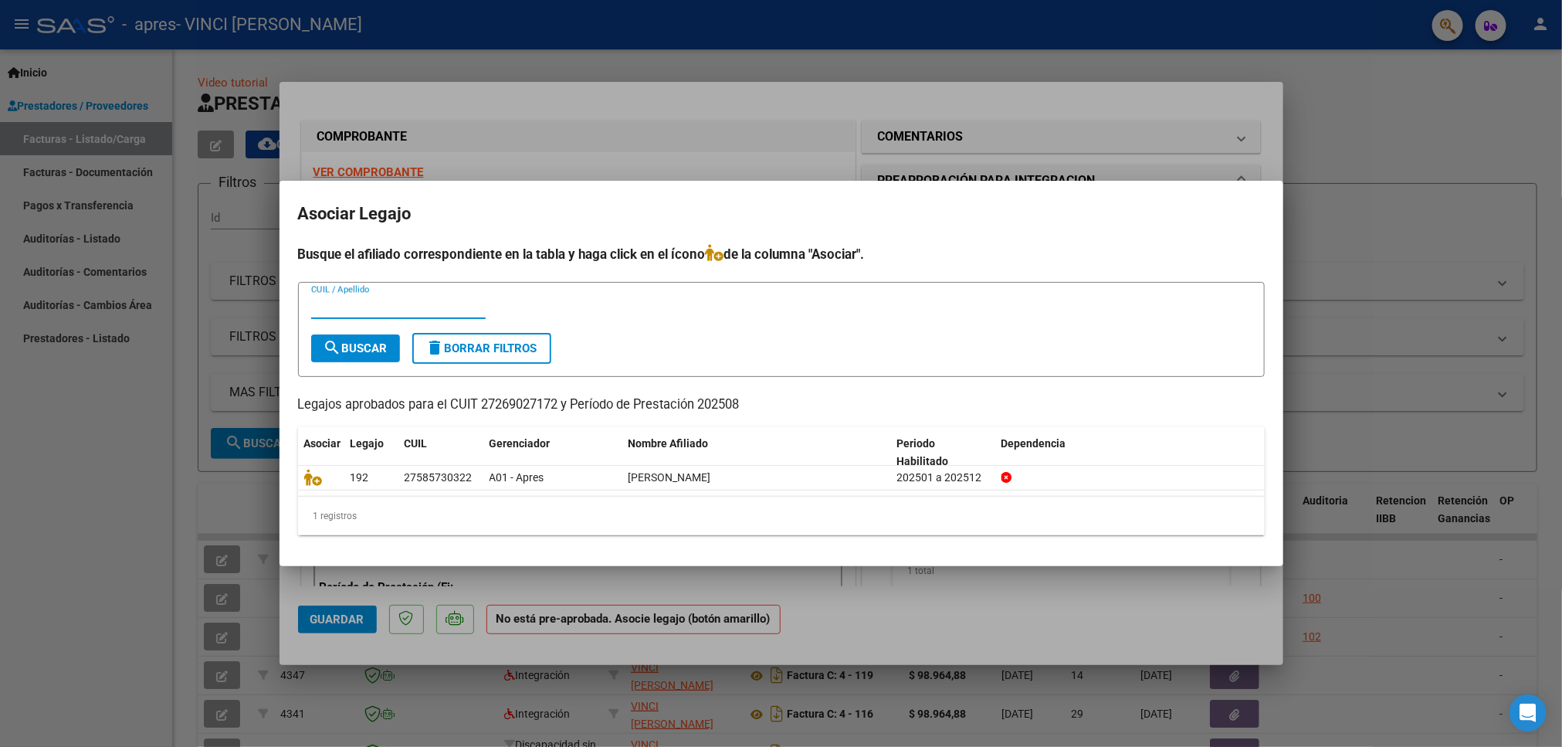
click at [381, 302] on input "CUIL / Apellido" at bounding box center [398, 307] width 175 height 14
paste input "27585730322"
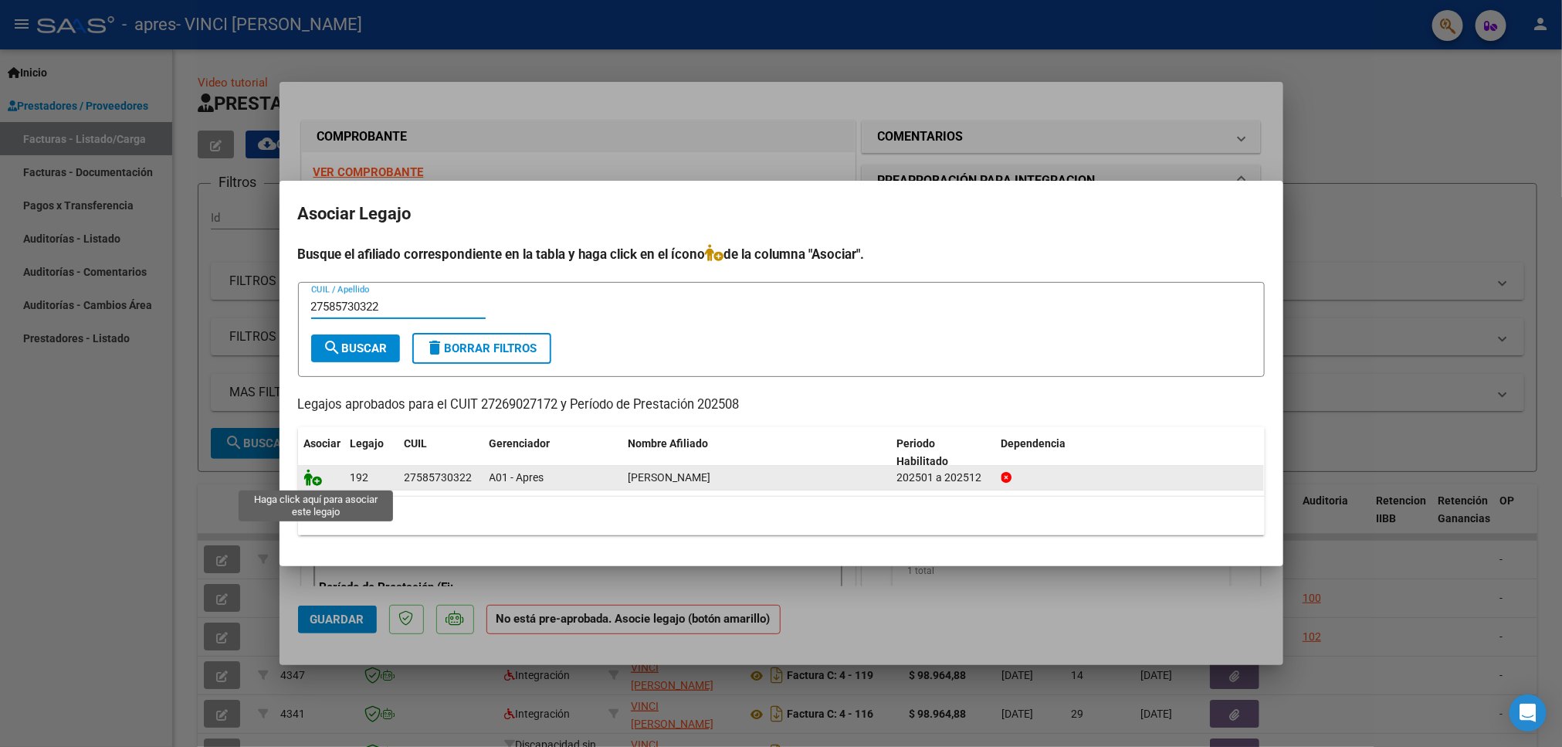
type input "27585730322"
click at [306, 482] on icon at bounding box center [313, 477] width 19 height 17
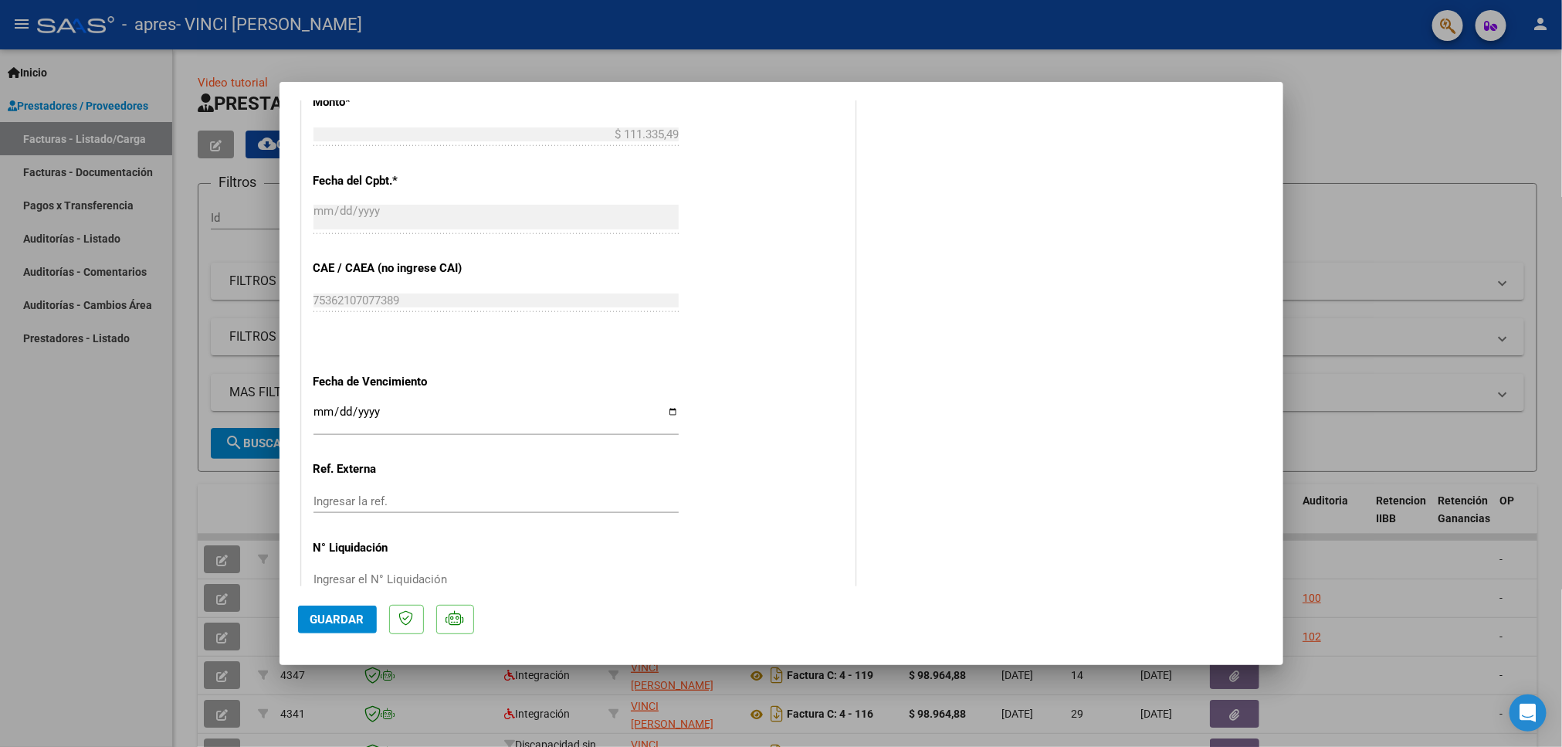
scroll to position [900, 0]
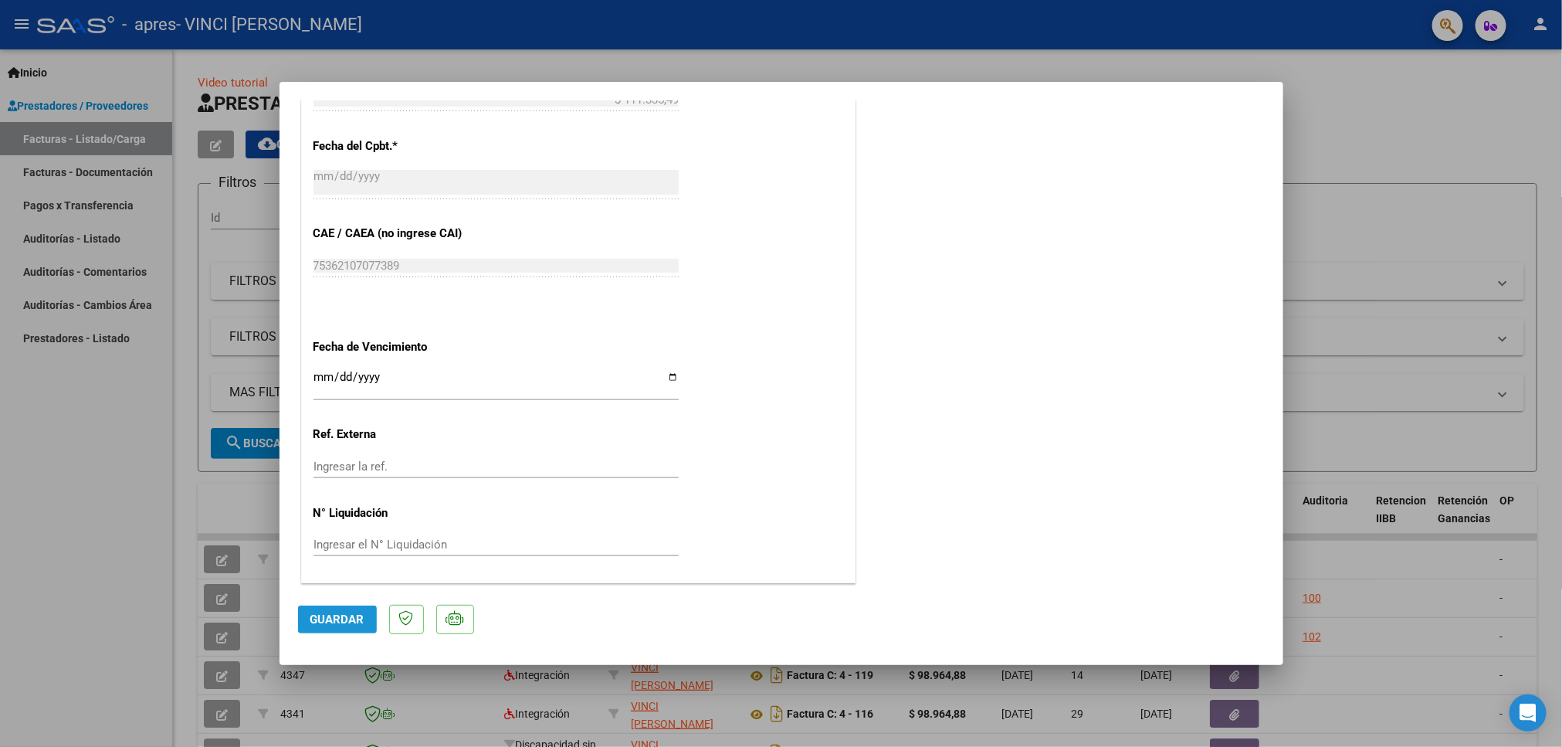
click at [338, 622] on span "Guardar" at bounding box center [337, 619] width 54 height 14
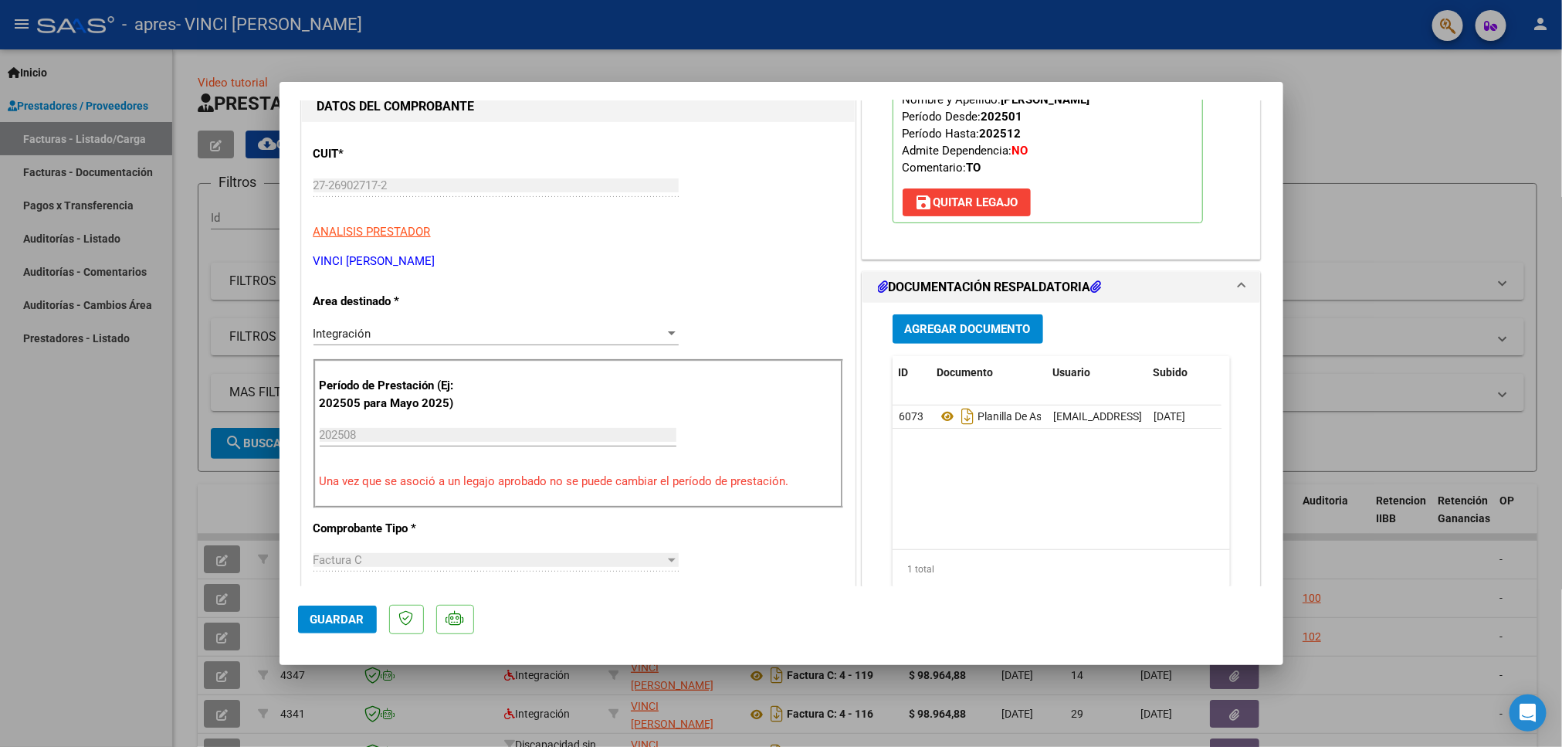
scroll to position [0, 0]
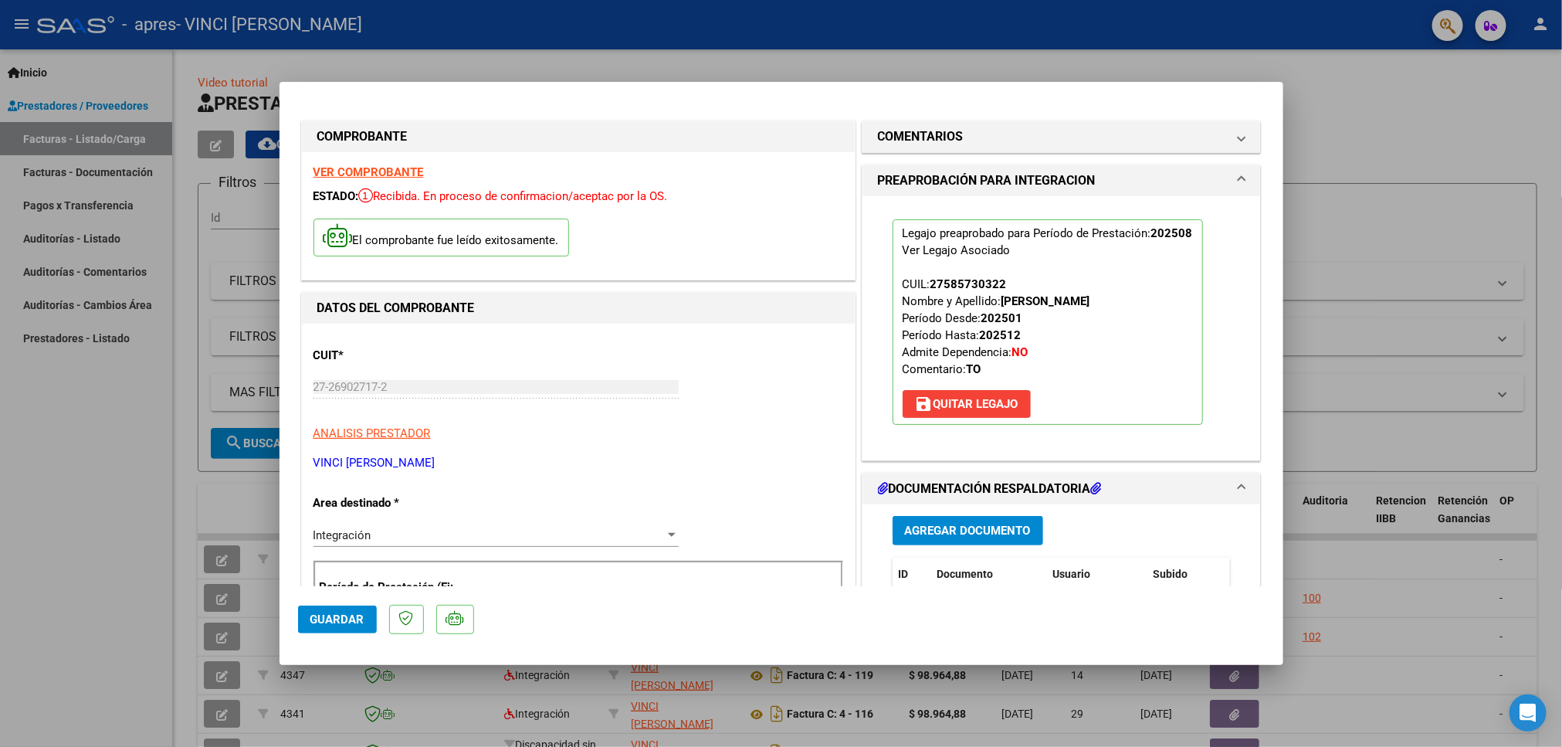
click at [1369, 141] on div at bounding box center [781, 373] width 1562 height 747
type input "$ 0,00"
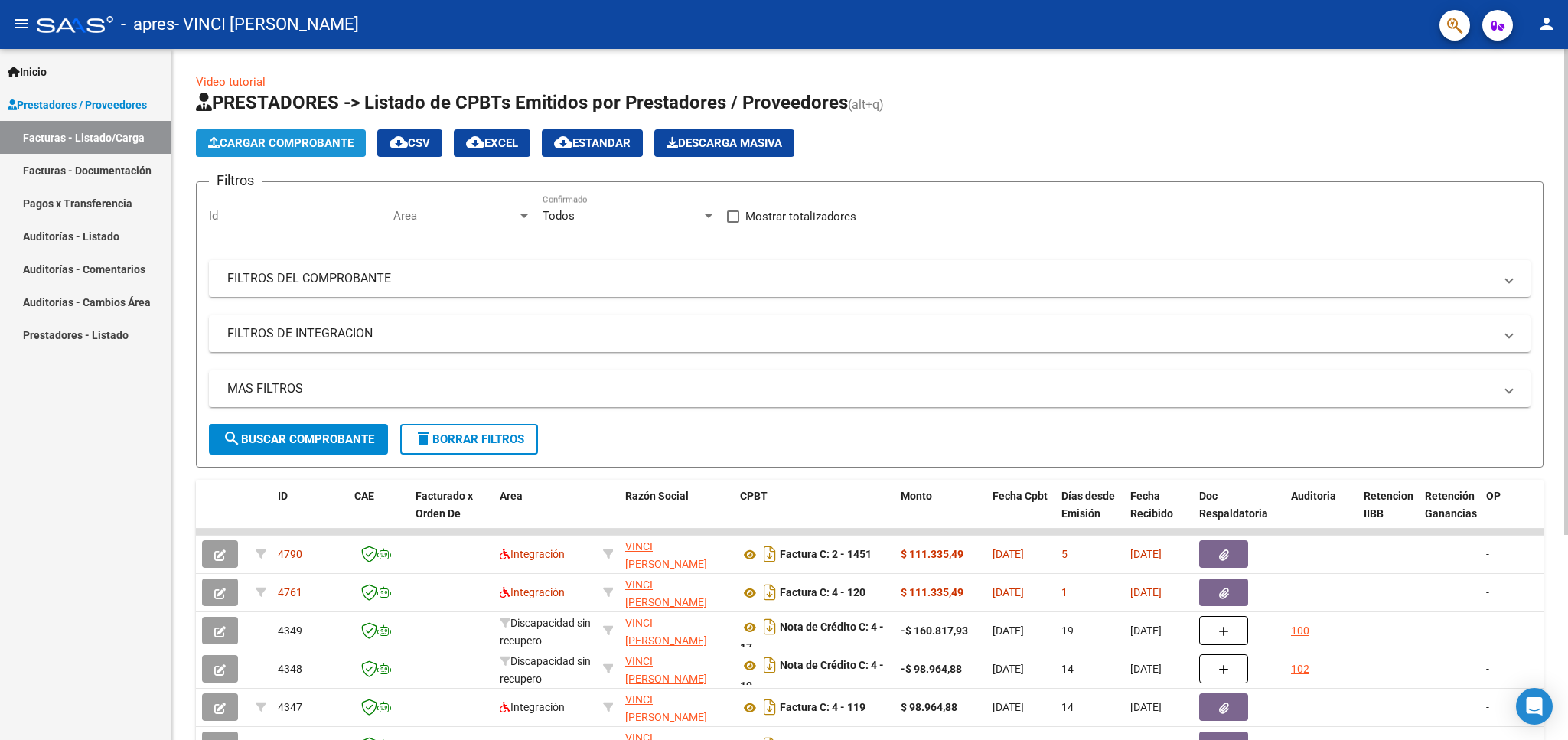
click at [317, 140] on span "Cargar Comprobante" at bounding box center [280, 143] width 146 height 14
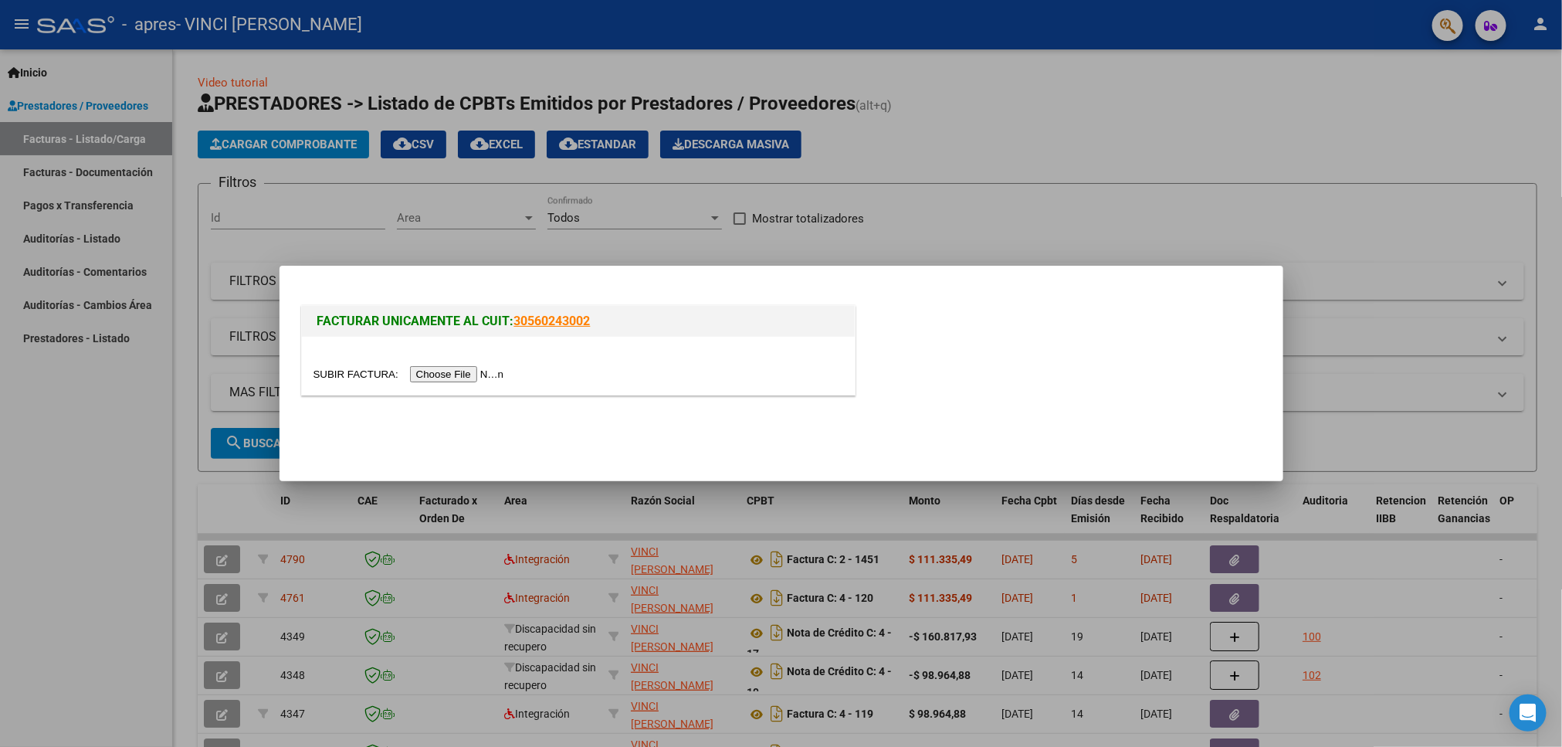
click at [499, 375] on input "file" at bounding box center [411, 374] width 195 height 16
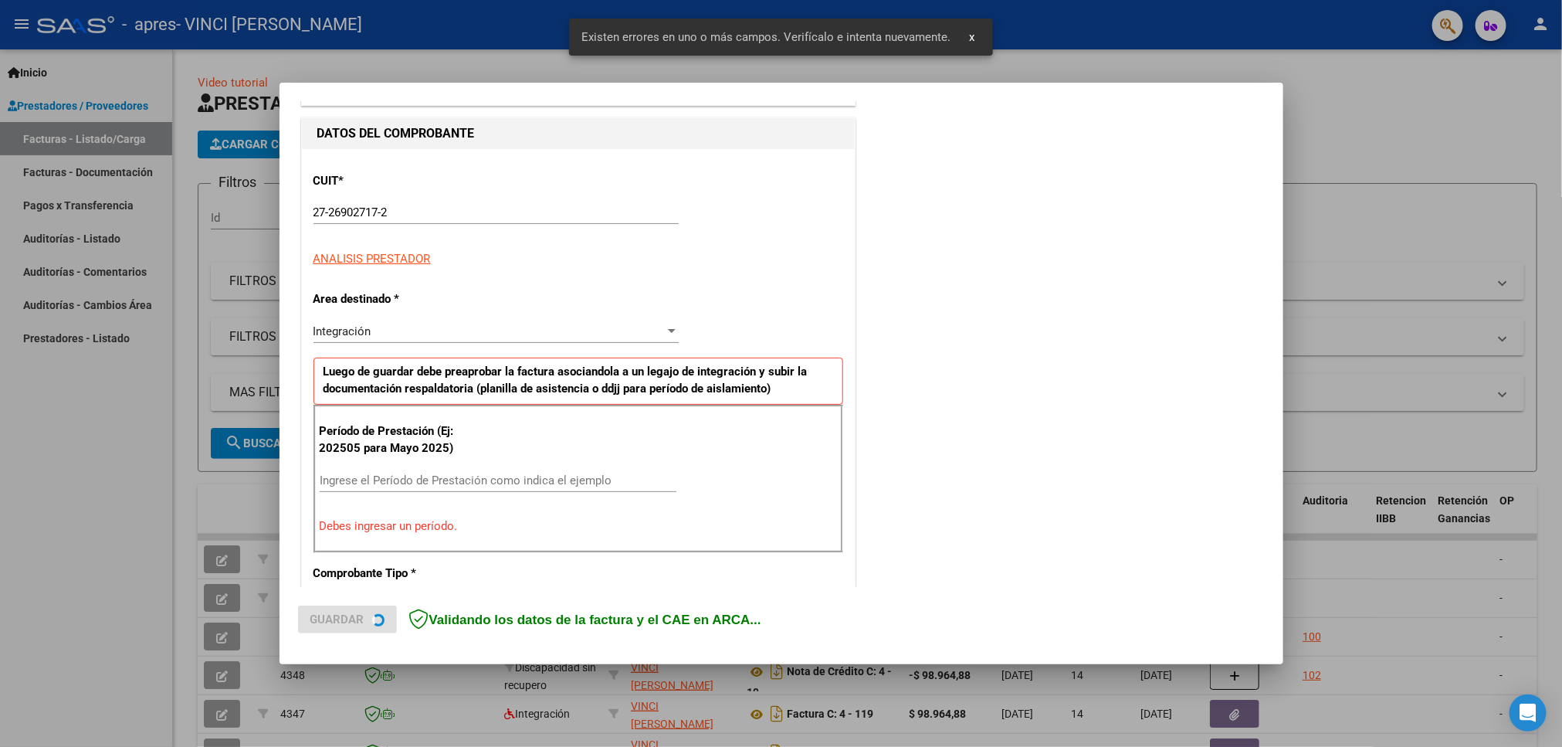
scroll to position [269, 0]
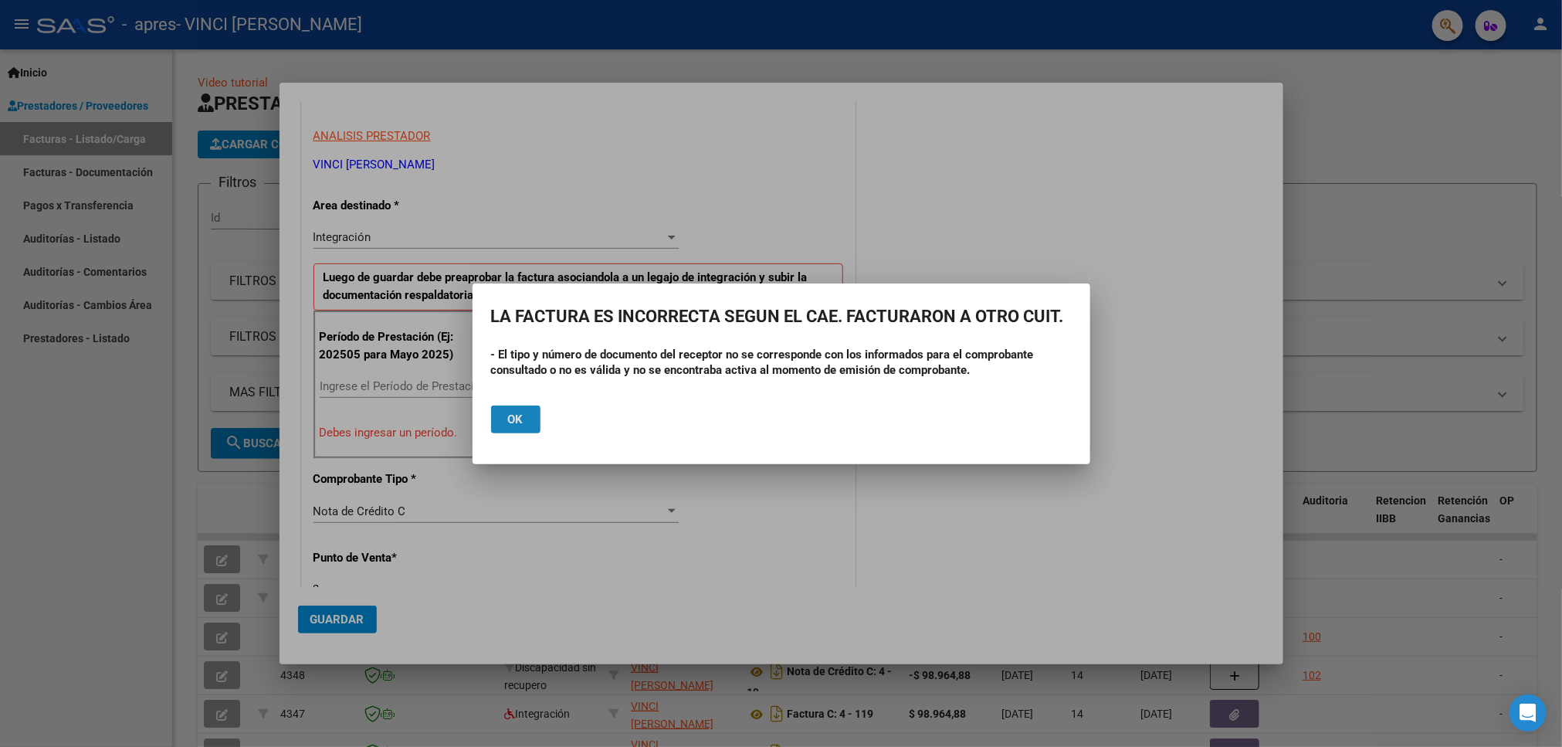
click at [510, 413] on span "Ok" at bounding box center [515, 419] width 15 height 14
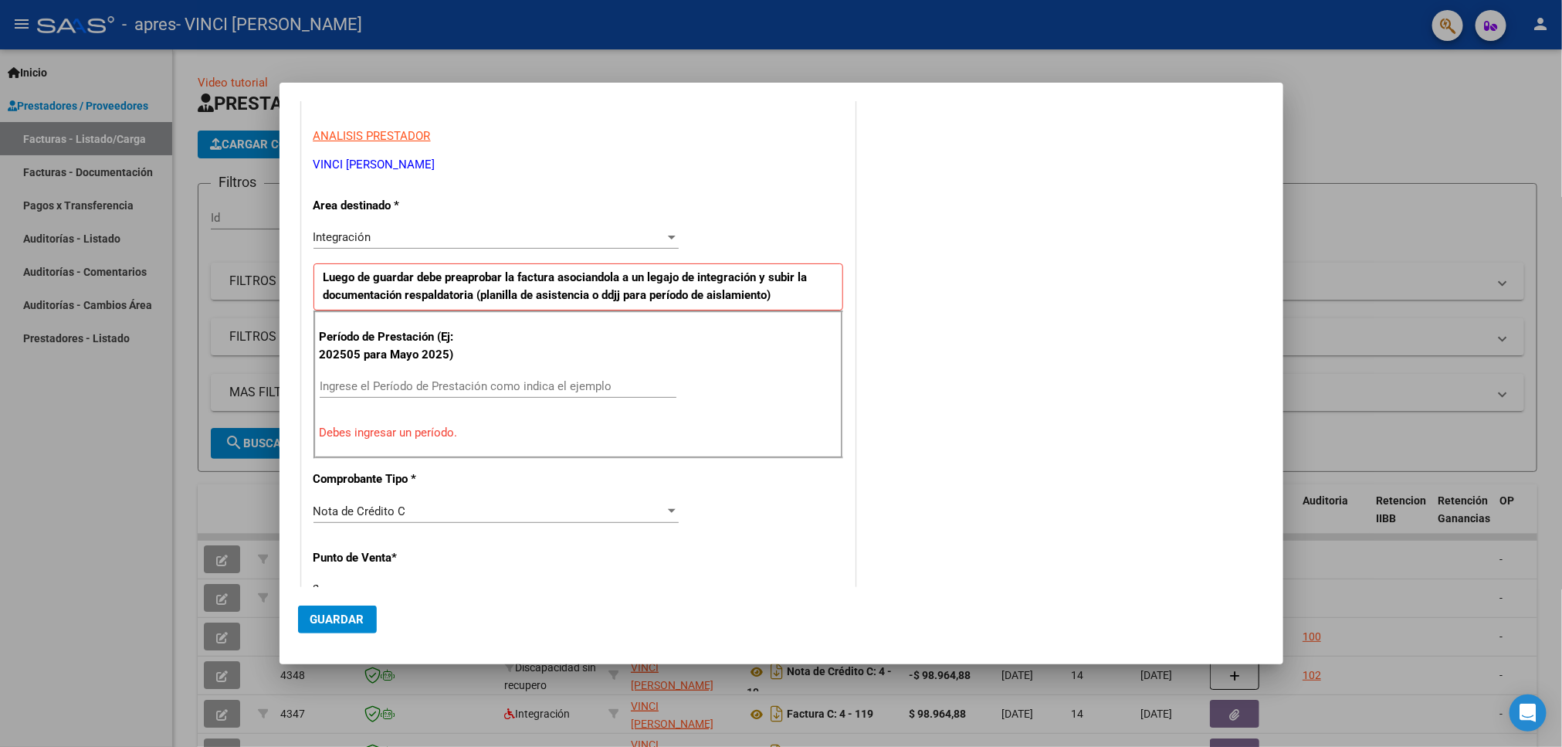
click at [1340, 66] on div at bounding box center [781, 373] width 1562 height 747
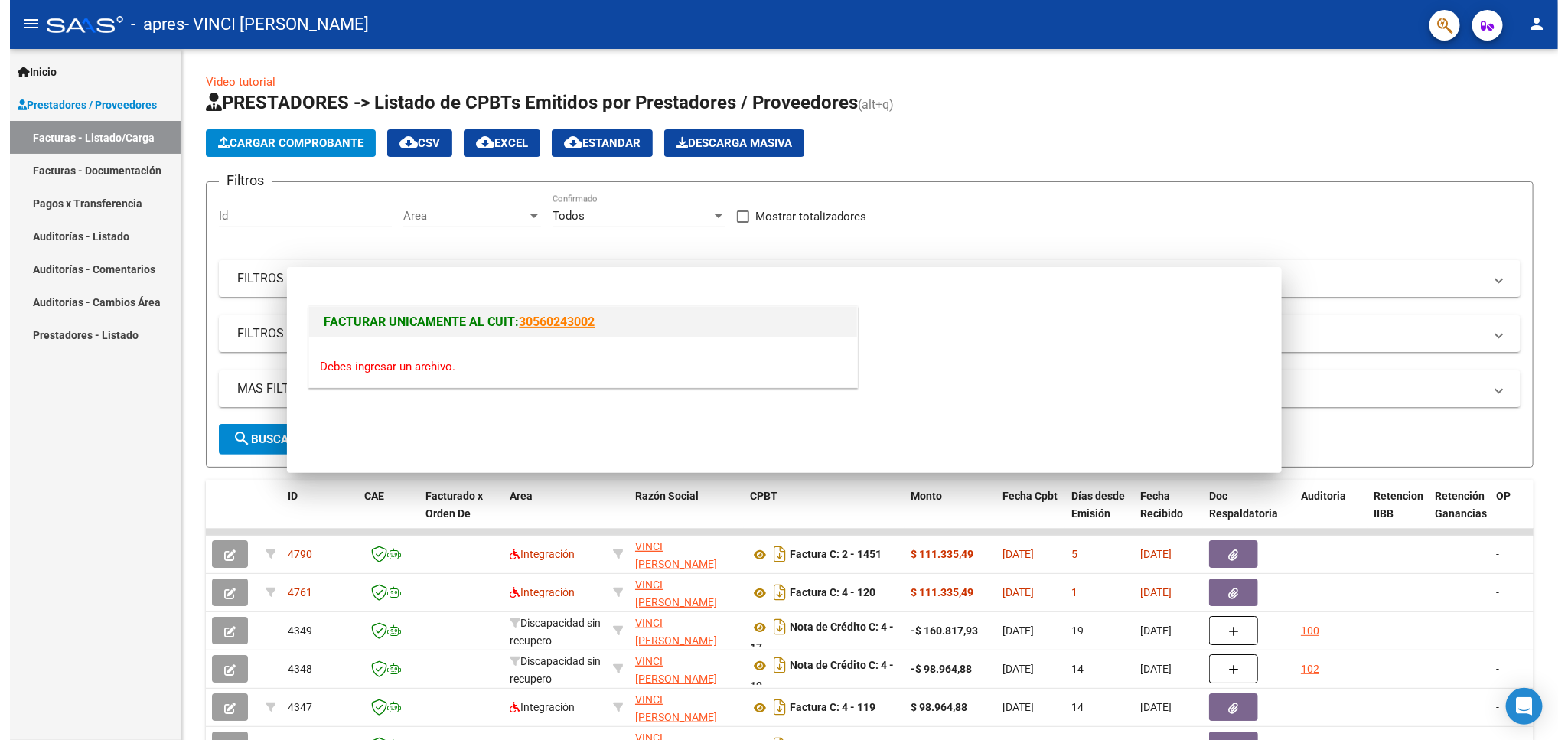
scroll to position [0, 0]
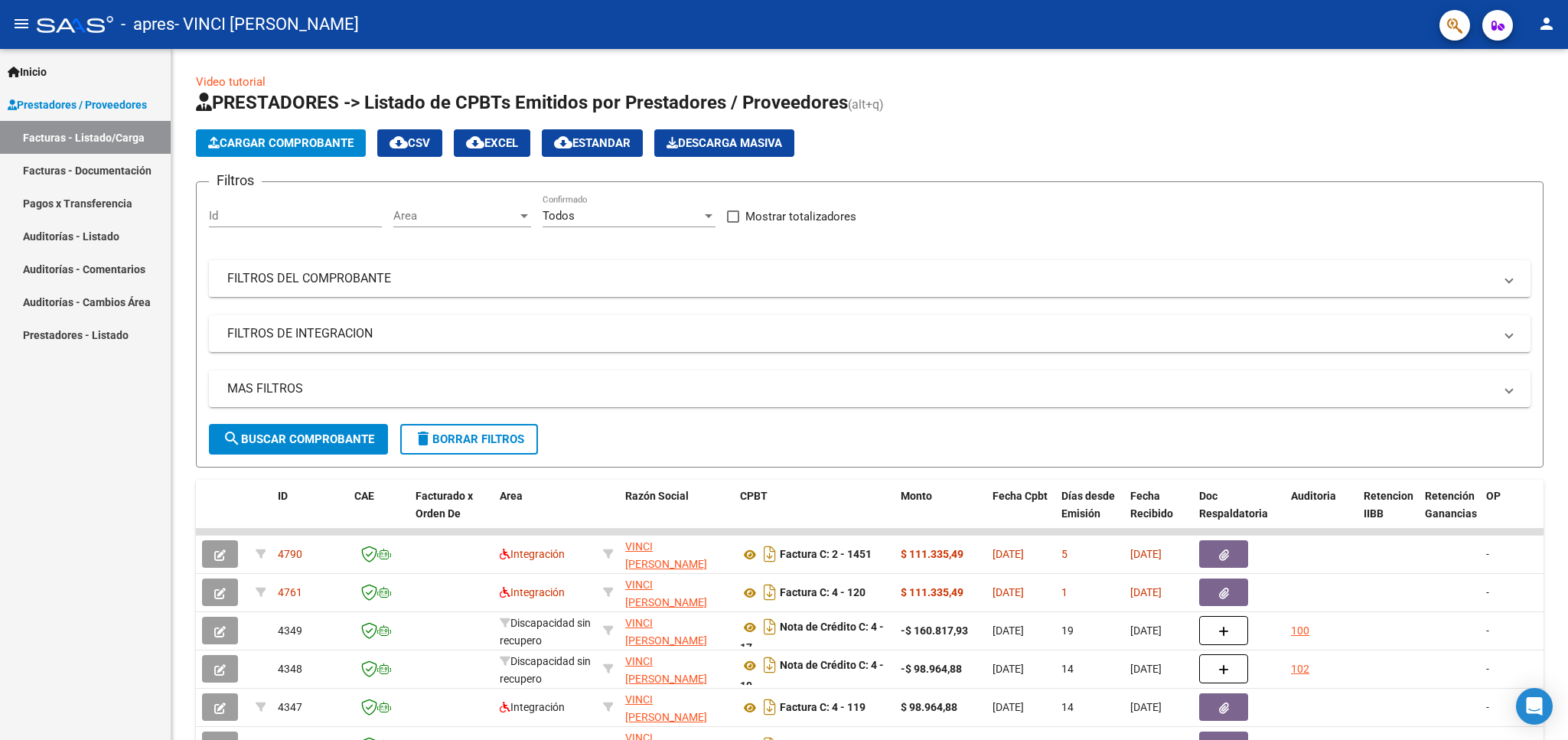
click at [116, 168] on link "Facturas - Documentación" at bounding box center [85, 169] width 170 height 33
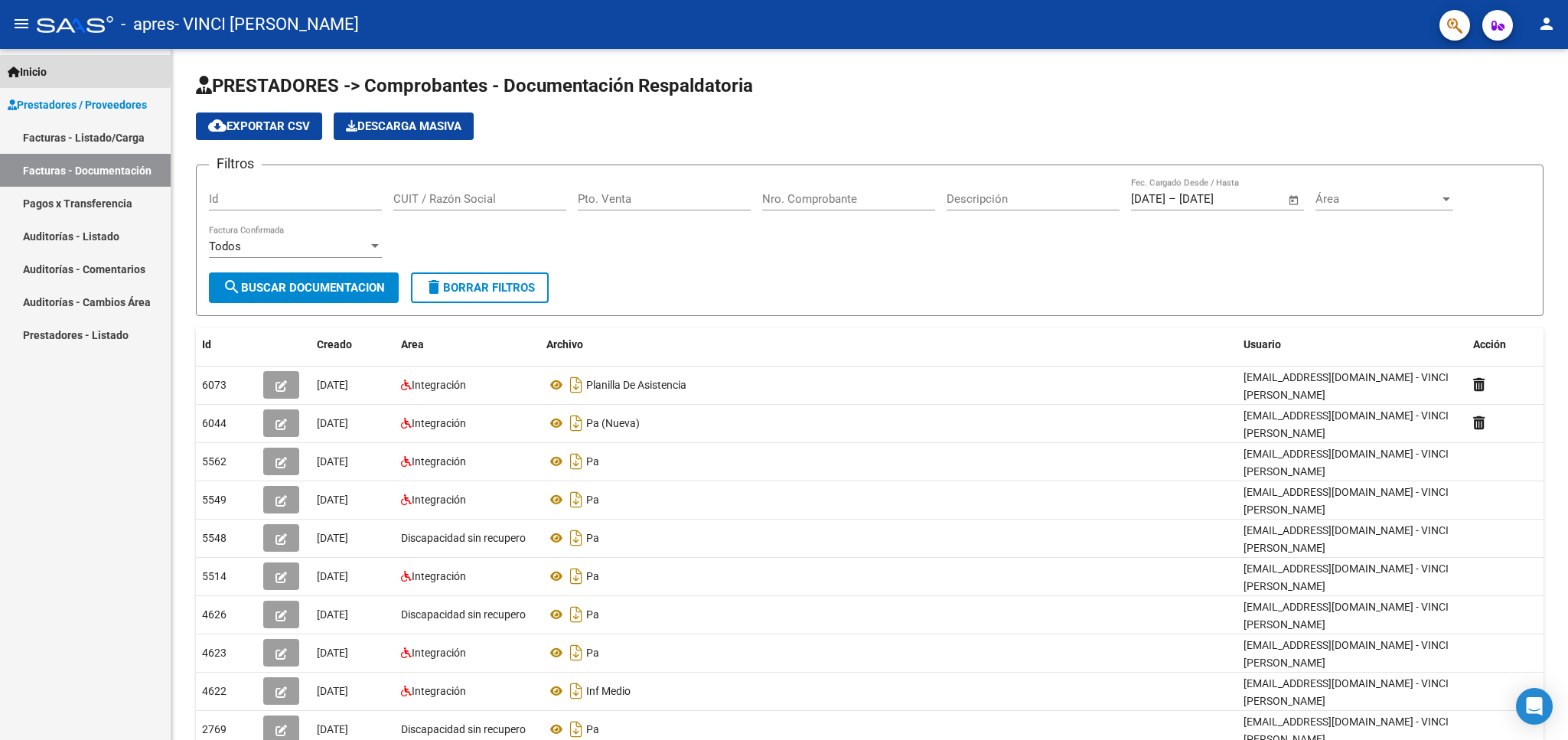
click at [15, 67] on icon at bounding box center [14, 71] width 12 height 11
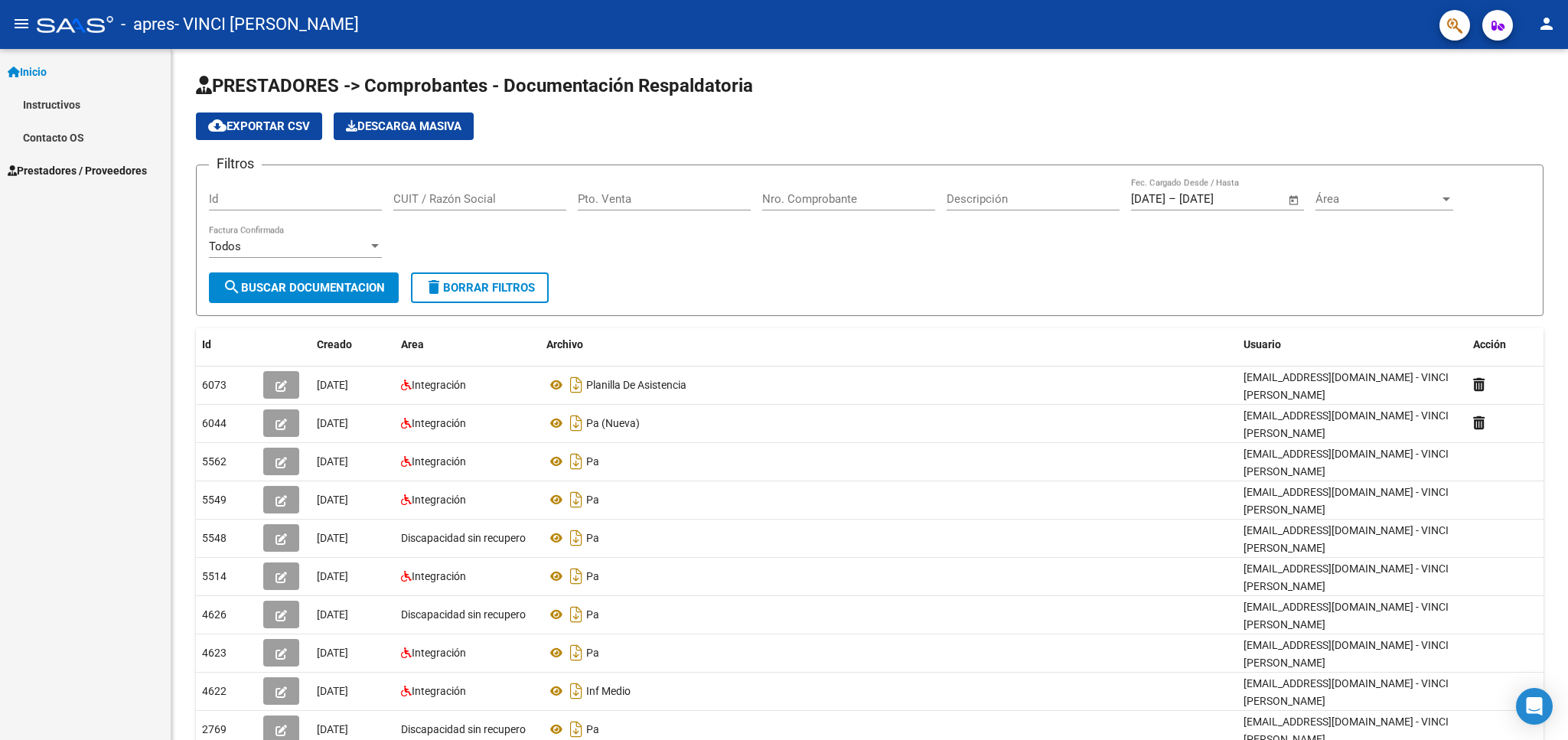
click at [15, 67] on icon at bounding box center [14, 71] width 12 height 11
click at [1546, 30] on mat-icon "person" at bounding box center [1546, 24] width 19 height 19
click at [1522, 101] on button "exit_to_app Salir" at bounding box center [1515, 100] width 93 height 37
